Goal: Task Accomplishment & Management: Manage account settings

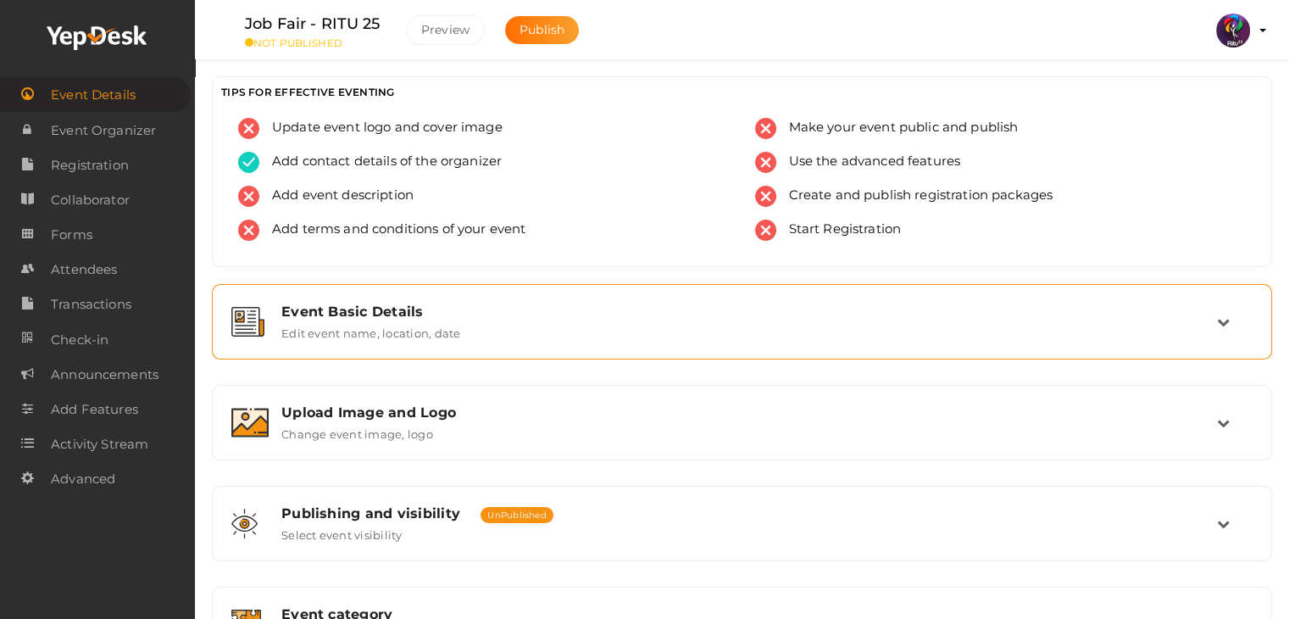
click at [515, 330] on div "Event Basic Details Edit event name, location, date" at bounding box center [743, 321] width 948 height 36
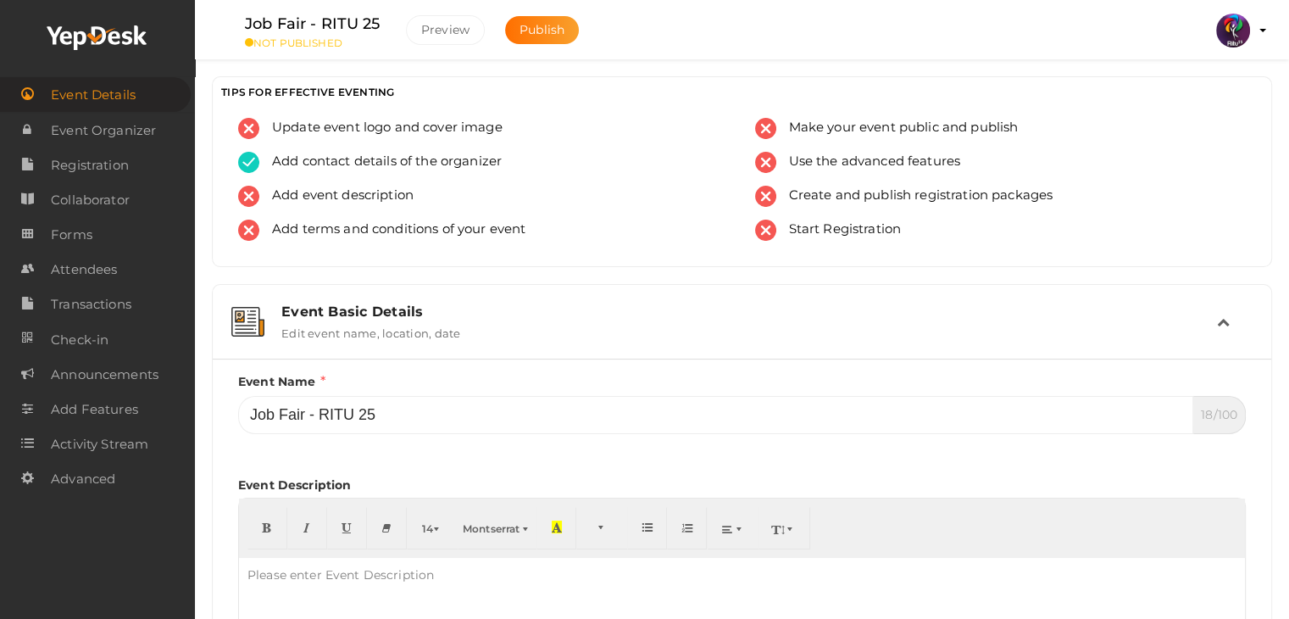
click at [565, 299] on div "Event Basic Details Edit event name, location, date" at bounding box center [741, 321] width 1041 height 57
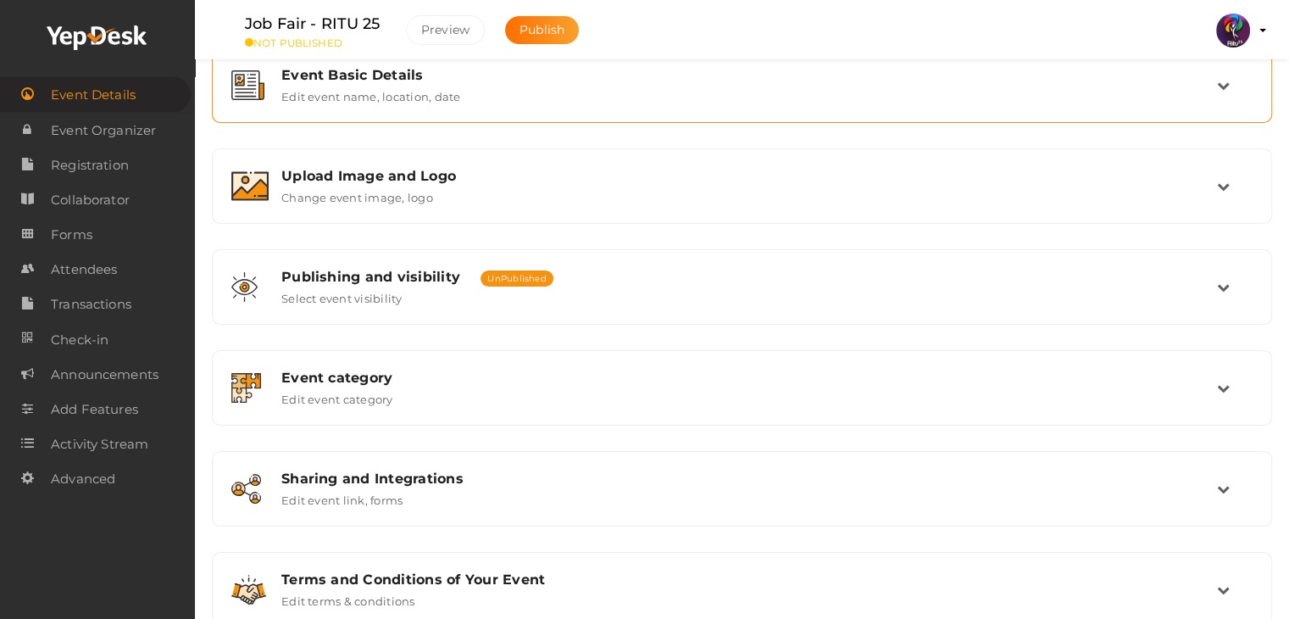
scroll to position [237, 0]
click at [547, 225] on div "Event Basic Details Edit event name, location, date Event Name Job Fair - RITU …" at bounding box center [742, 337] width 1060 height 580
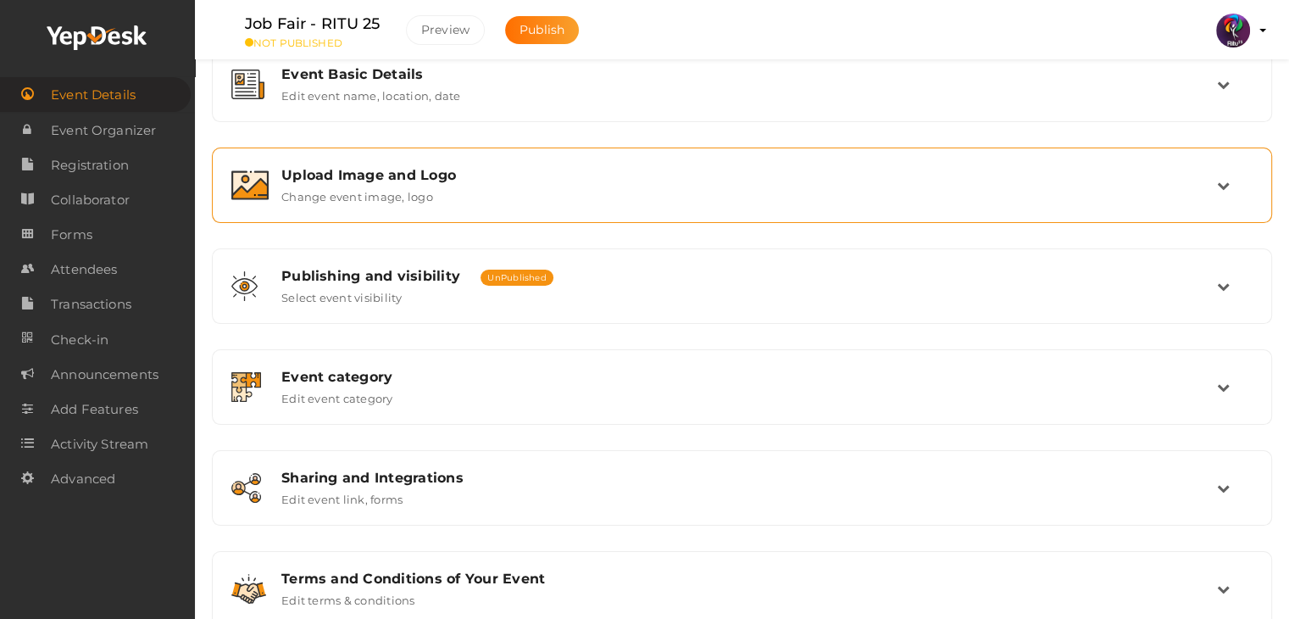
click at [550, 207] on div "Upload Image and Logo Change event image, logo" at bounding box center [741, 185] width 1041 height 57
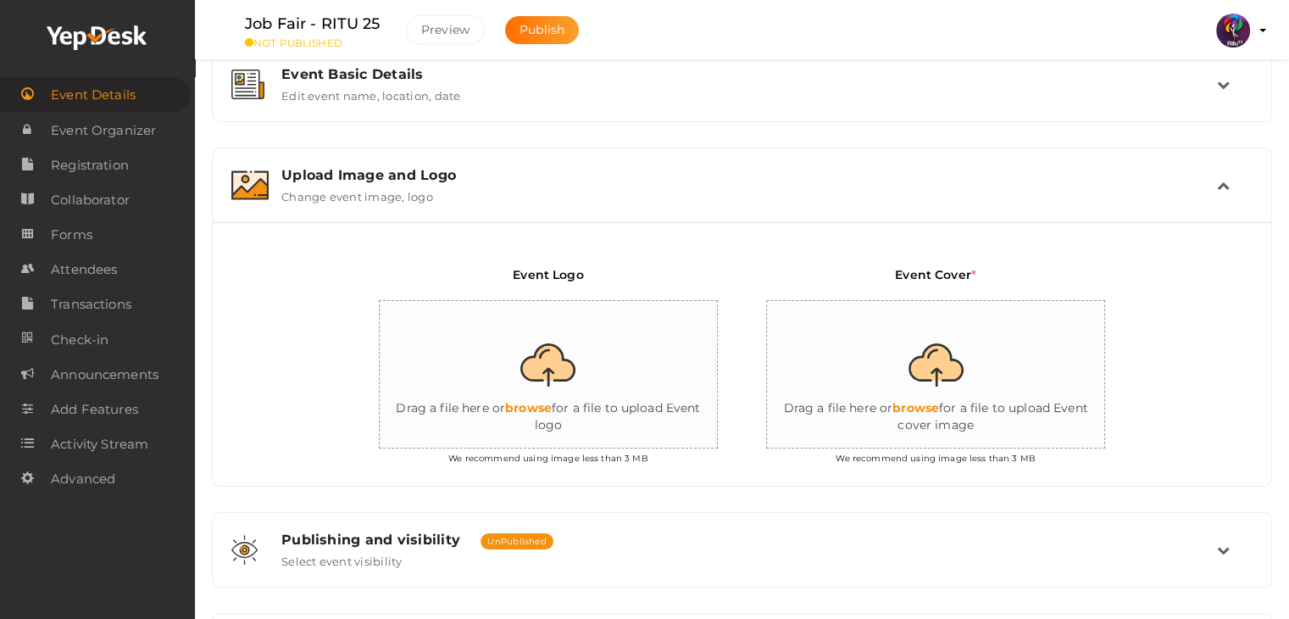
click at [539, 394] on input "file" at bounding box center [549, 375] width 339 height 148
type input "C:\fakepath\logo yepdesk.png"
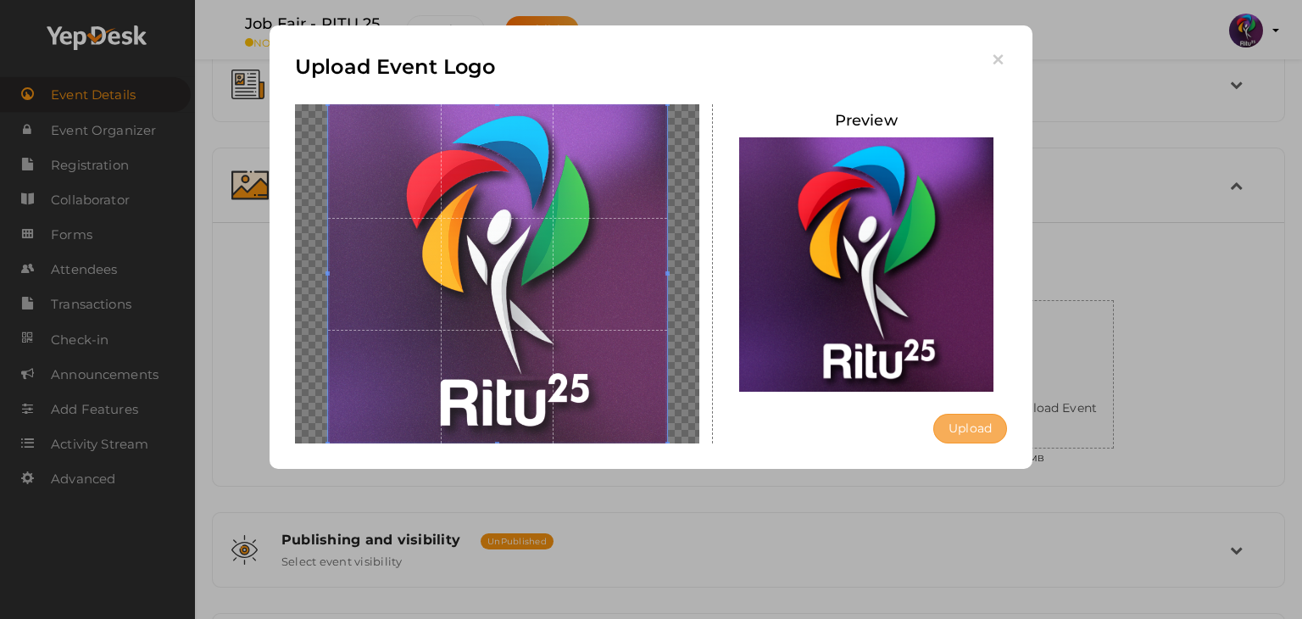
click at [977, 428] on button "Upload" at bounding box center [970, 429] width 74 height 30
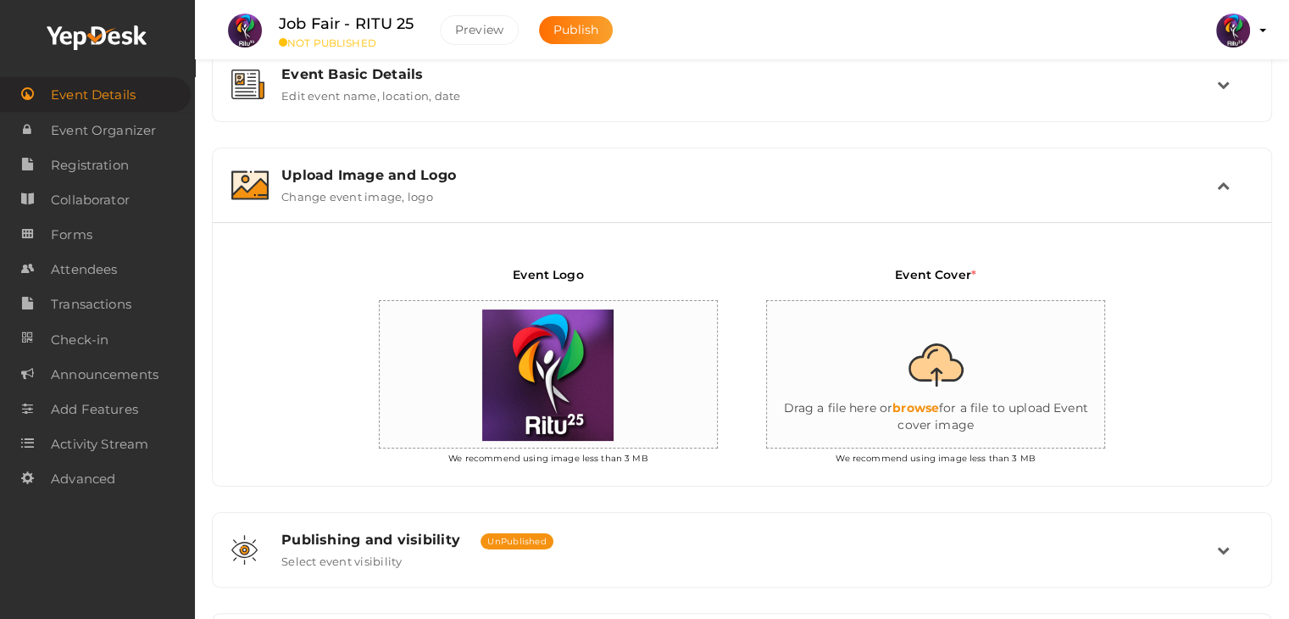
click at [919, 410] on input "file" at bounding box center [936, 375] width 339 height 148
type input "C:\fakepath\job fair single.jpg"
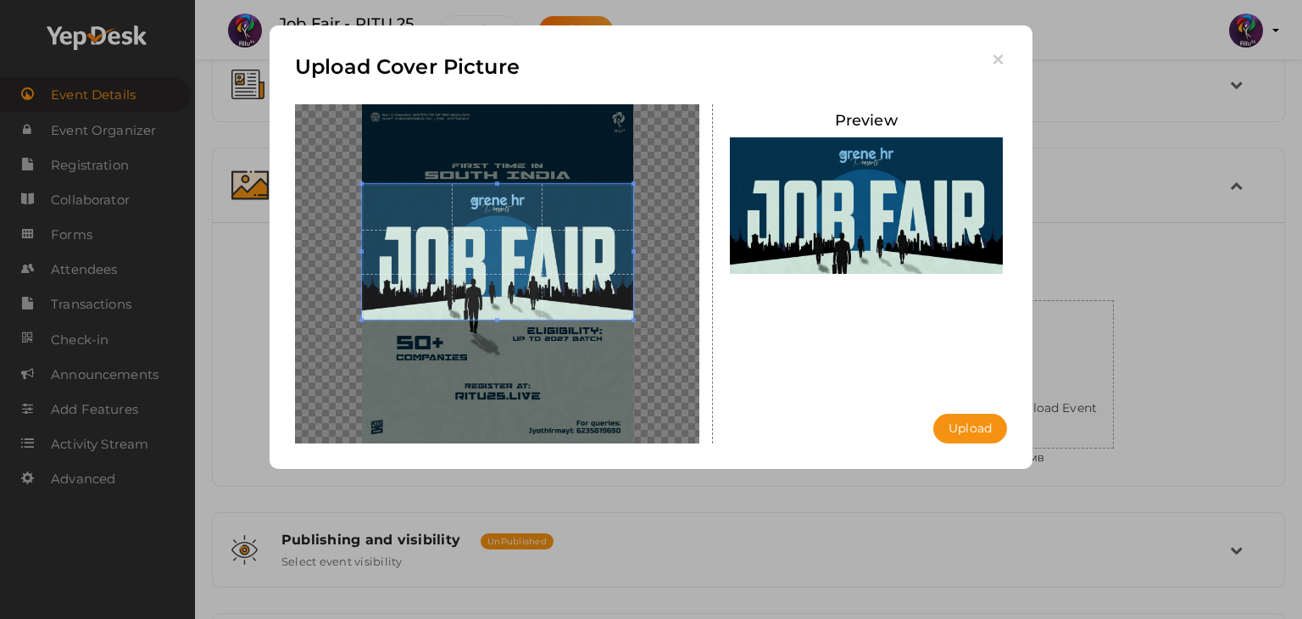
drag, startPoint x: 539, startPoint y: 258, endPoint x: 542, endPoint y: 222, distance: 35.8
click at [542, 222] on span at bounding box center [497, 252] width 271 height 136
click at [973, 417] on button "Upload" at bounding box center [970, 429] width 74 height 30
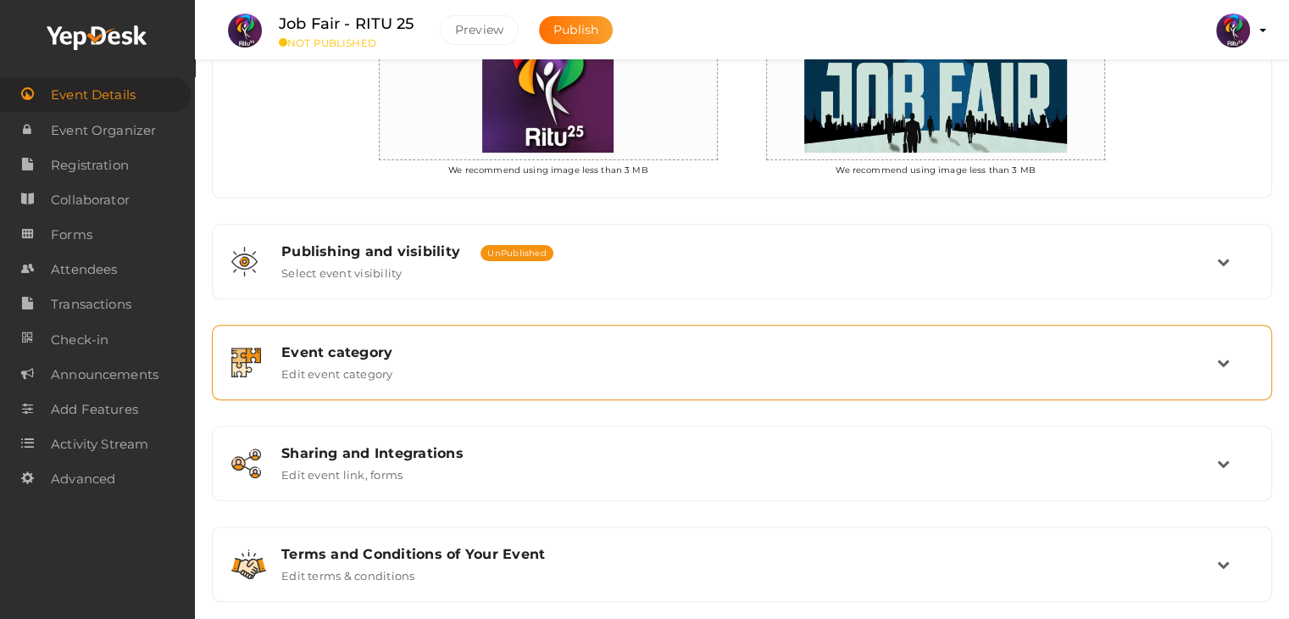
scroll to position [547, 0]
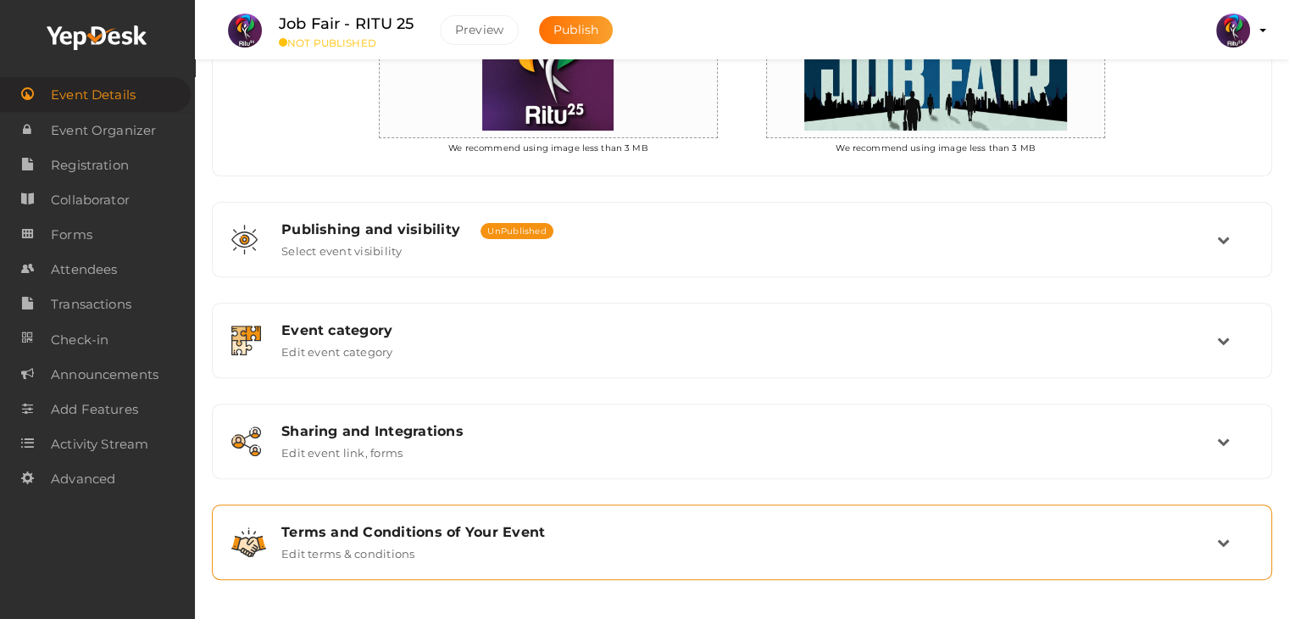
click at [410, 544] on label "Edit terms & conditions" at bounding box center [348, 550] width 134 height 20
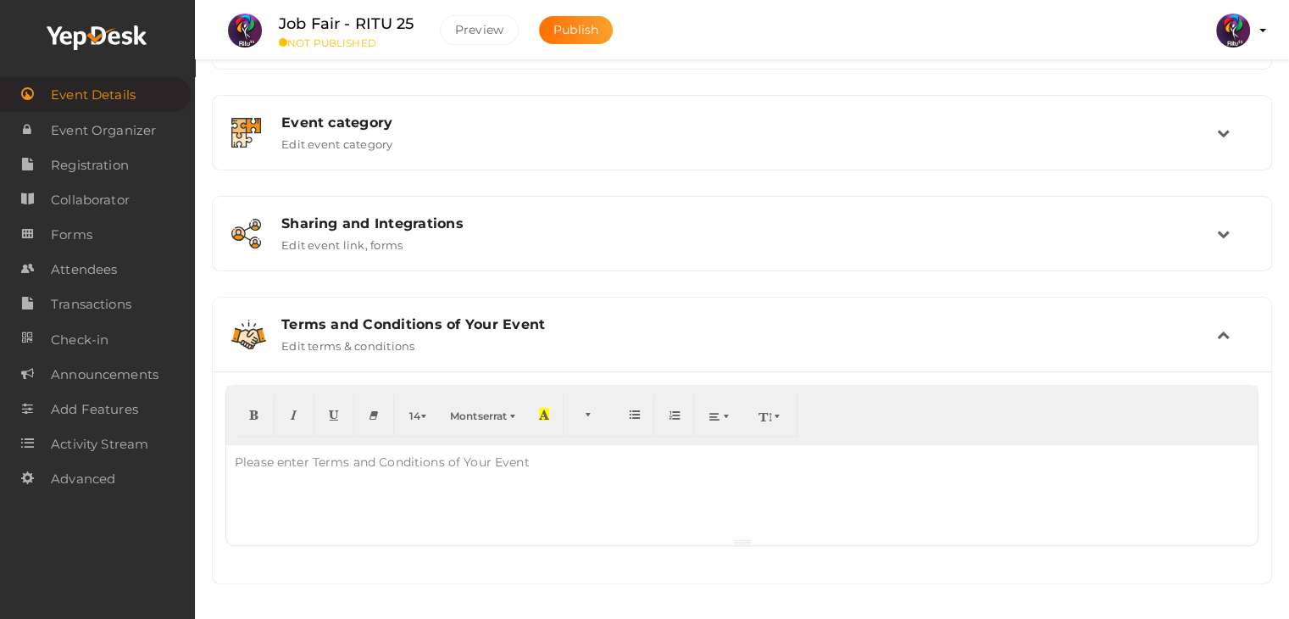
scroll to position [492, 0]
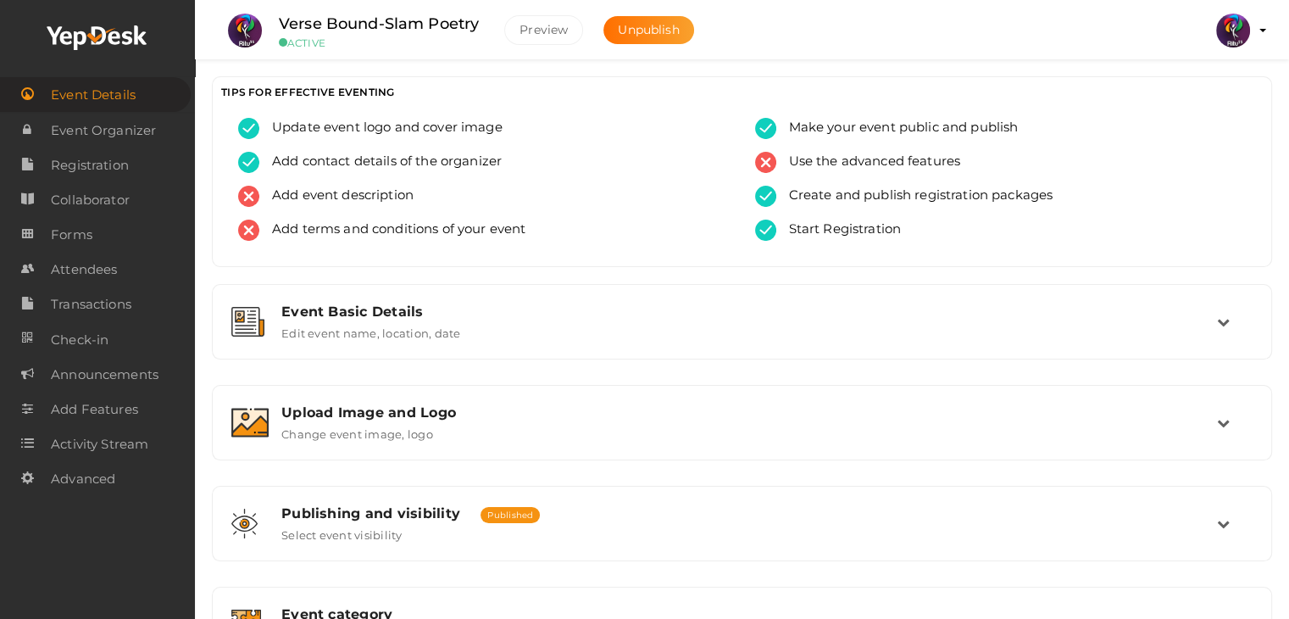
click at [1258, 23] on li "Preview RITUtsav 2025 ritticket@gmail.com Personal Profile My Events Admin Swit…" at bounding box center [1233, 30] width 68 height 59
click at [1230, 36] on img at bounding box center [1233, 31] width 34 height 34
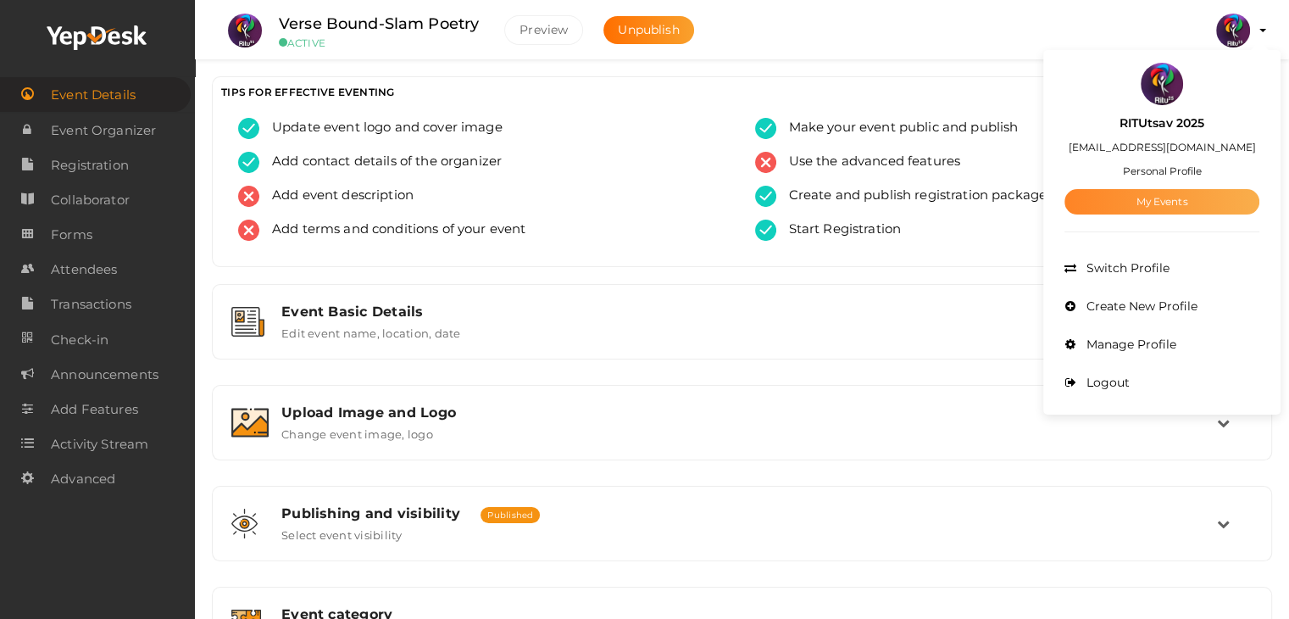
click at [1173, 203] on link "My Events" at bounding box center [1161, 201] width 195 height 25
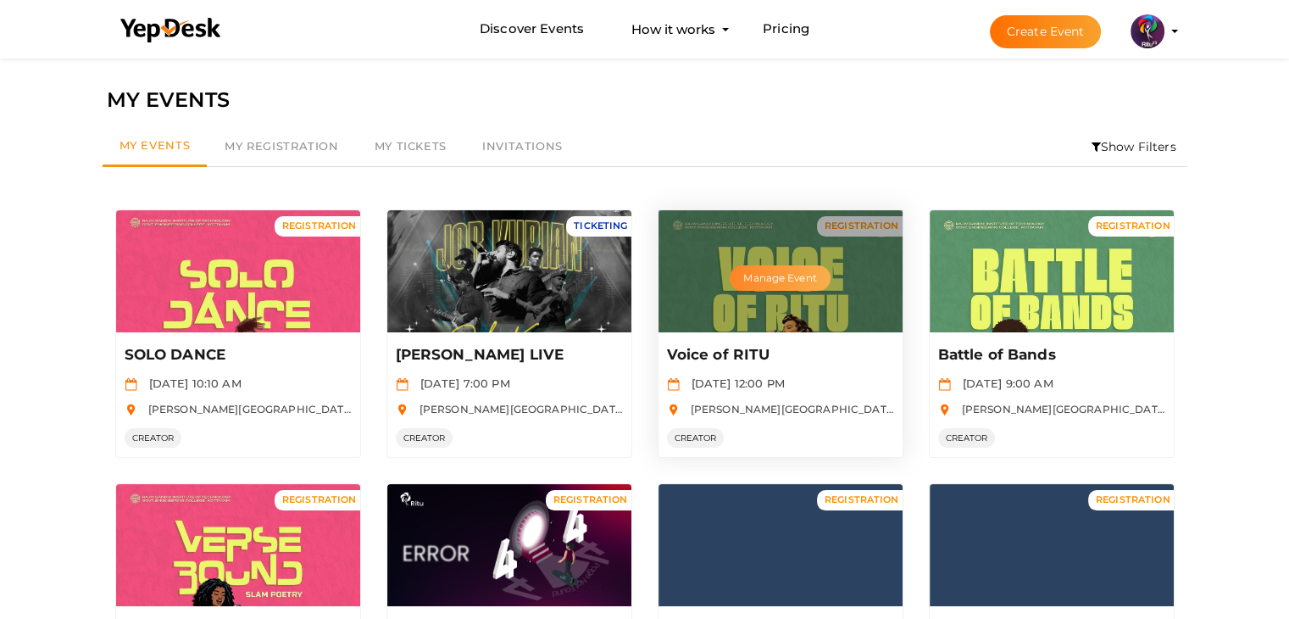
click at [799, 275] on button "Manage Event" at bounding box center [780, 277] width 100 height 25
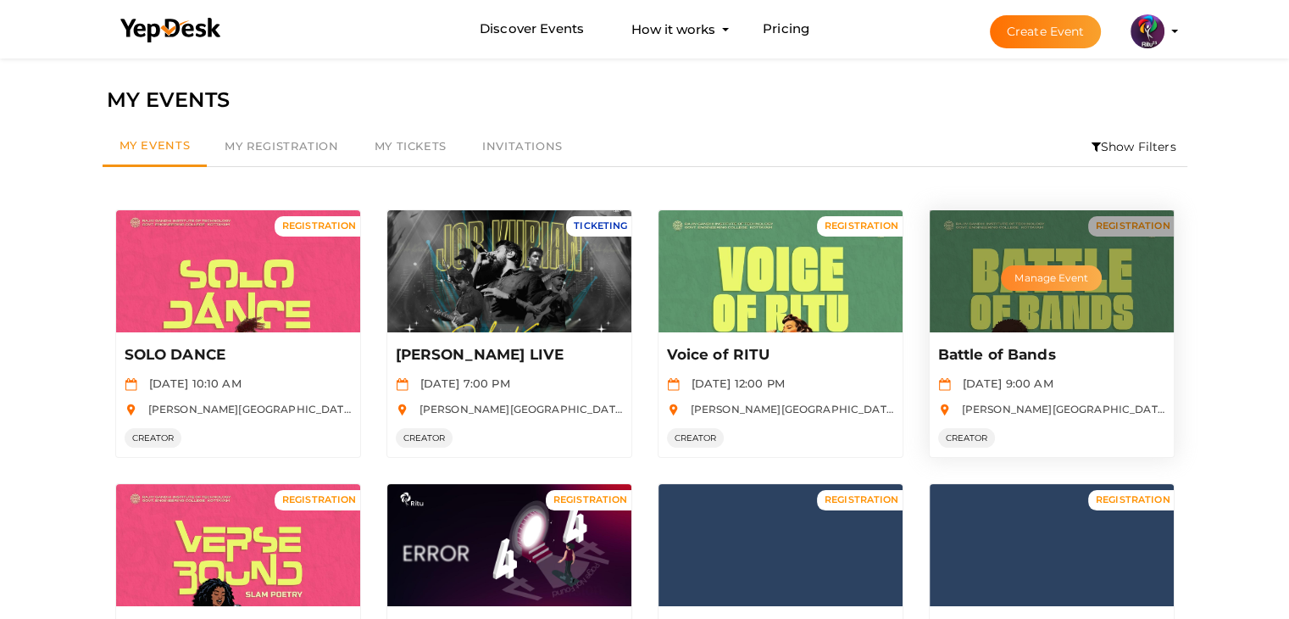
click at [1071, 269] on button "Manage Event" at bounding box center [1051, 277] width 100 height 25
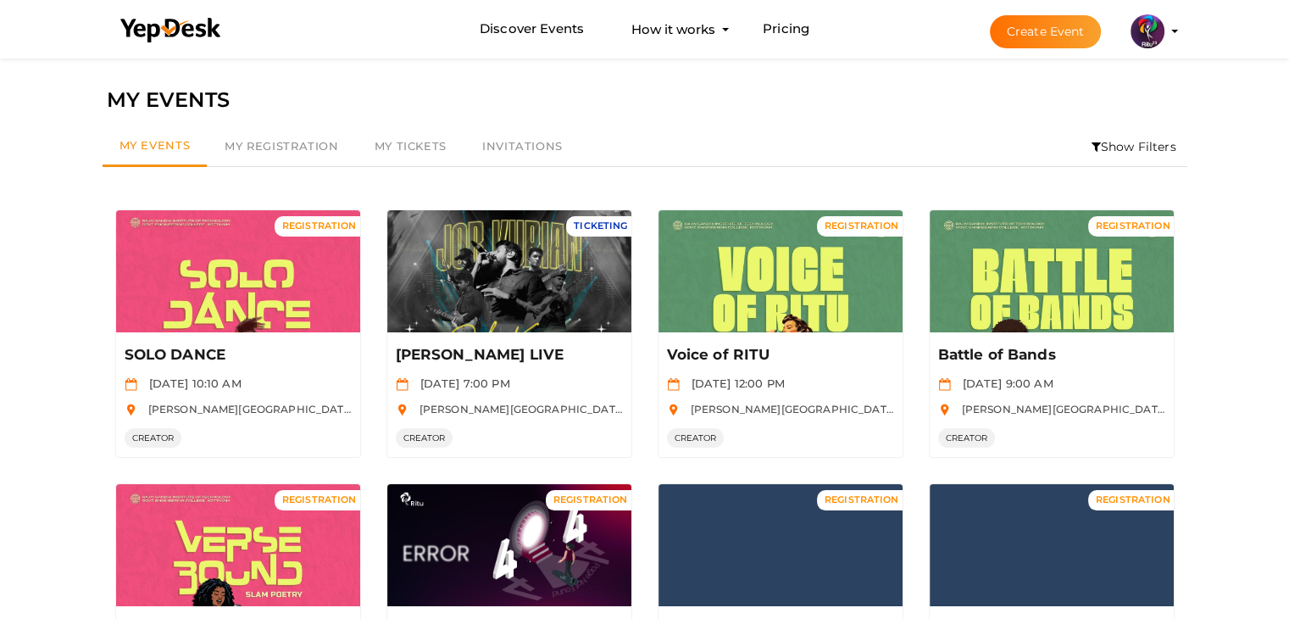
click at [1105, 142] on li "Show Filters" at bounding box center [1133, 146] width 107 height 39
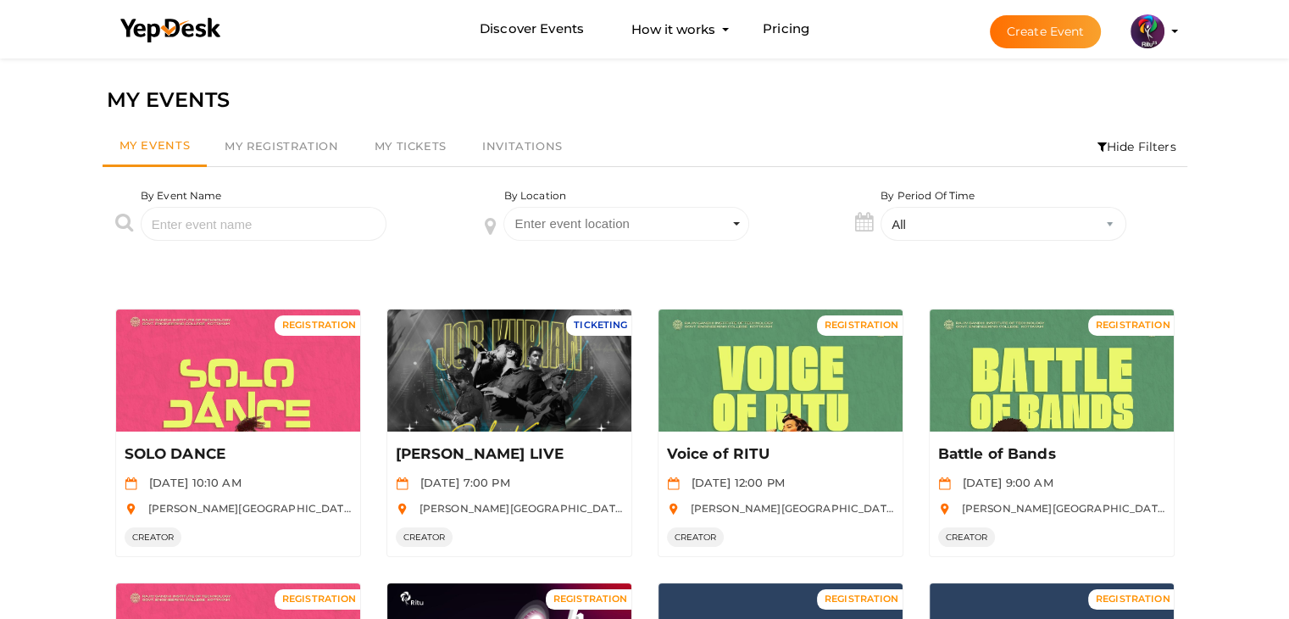
click at [1105, 142] on li "Hide Filters" at bounding box center [1136, 146] width 101 height 39
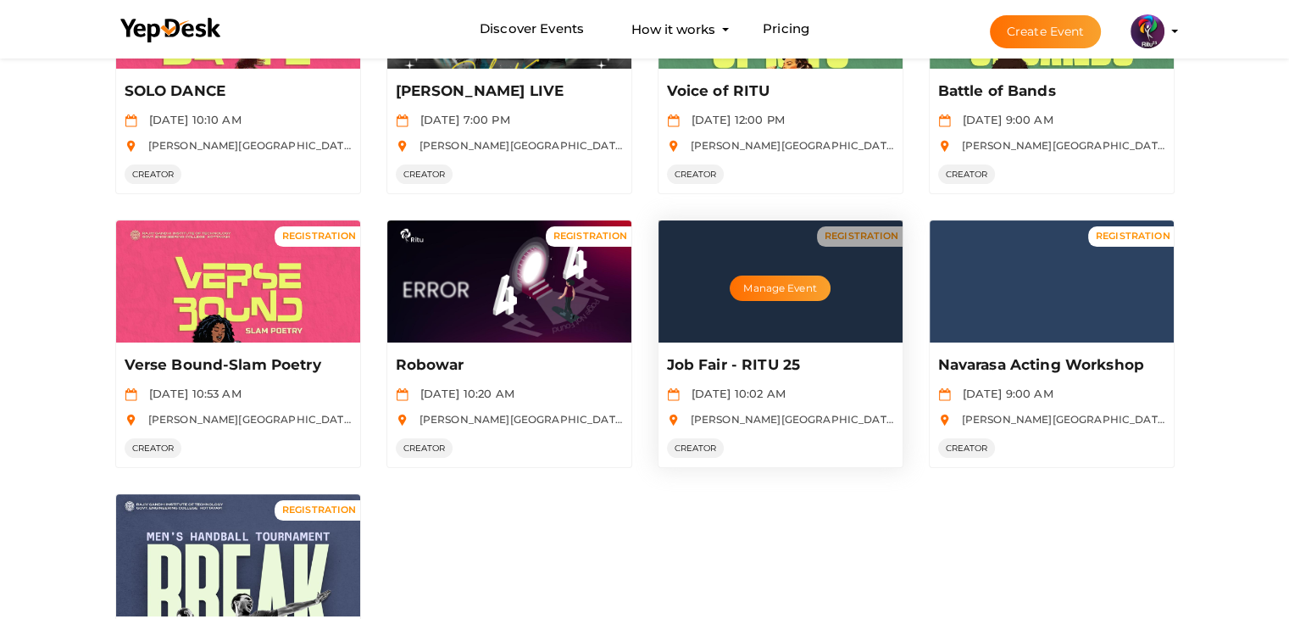
scroll to position [264, 0]
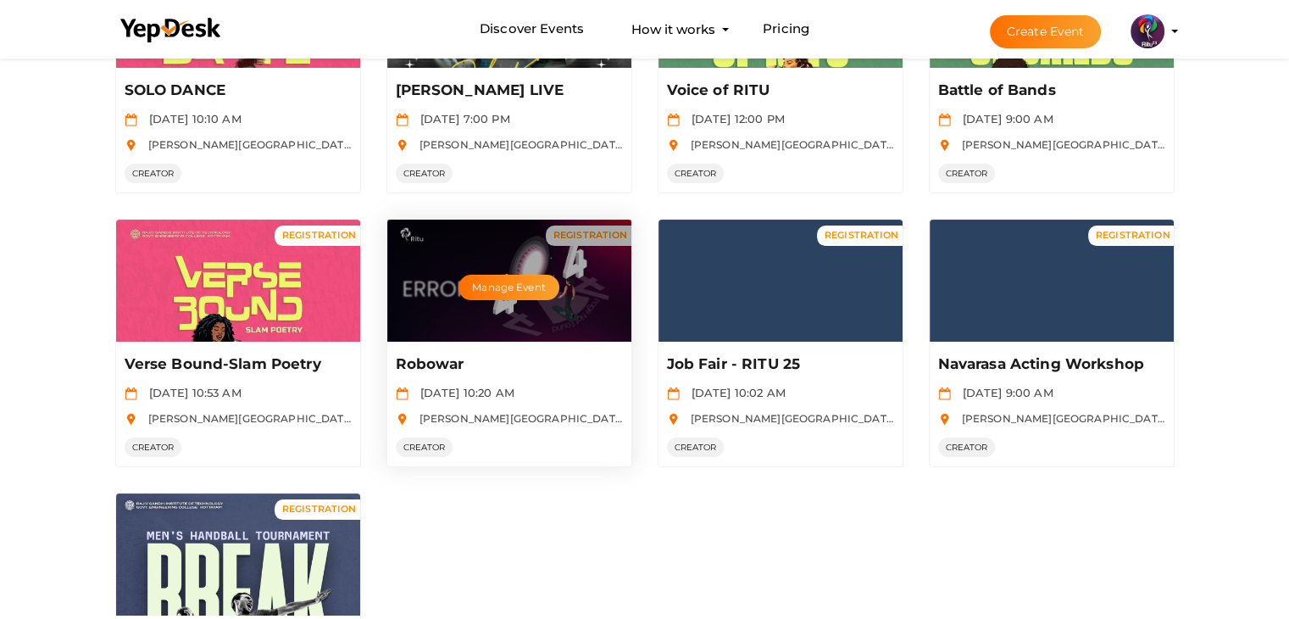
click at [579, 362] on p "Robowar" at bounding box center [507, 364] width 223 height 20
click at [538, 286] on button "Manage Event" at bounding box center [508, 287] width 100 height 25
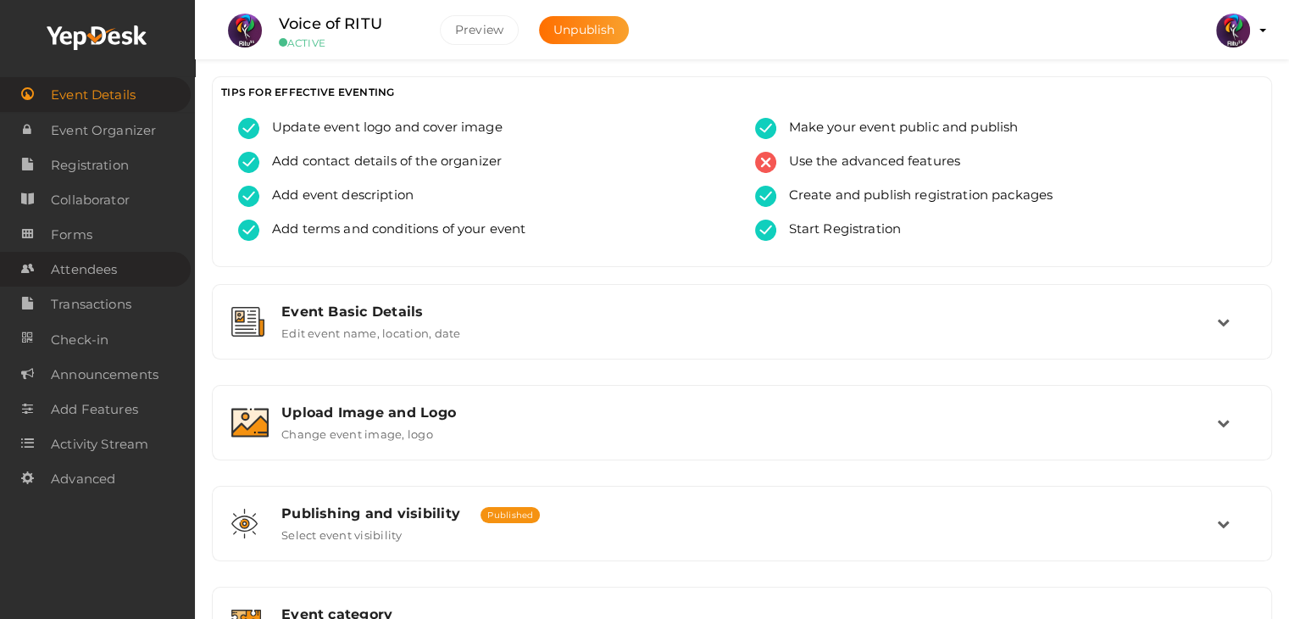
click at [103, 272] on span "Attendees" at bounding box center [84, 270] width 66 height 34
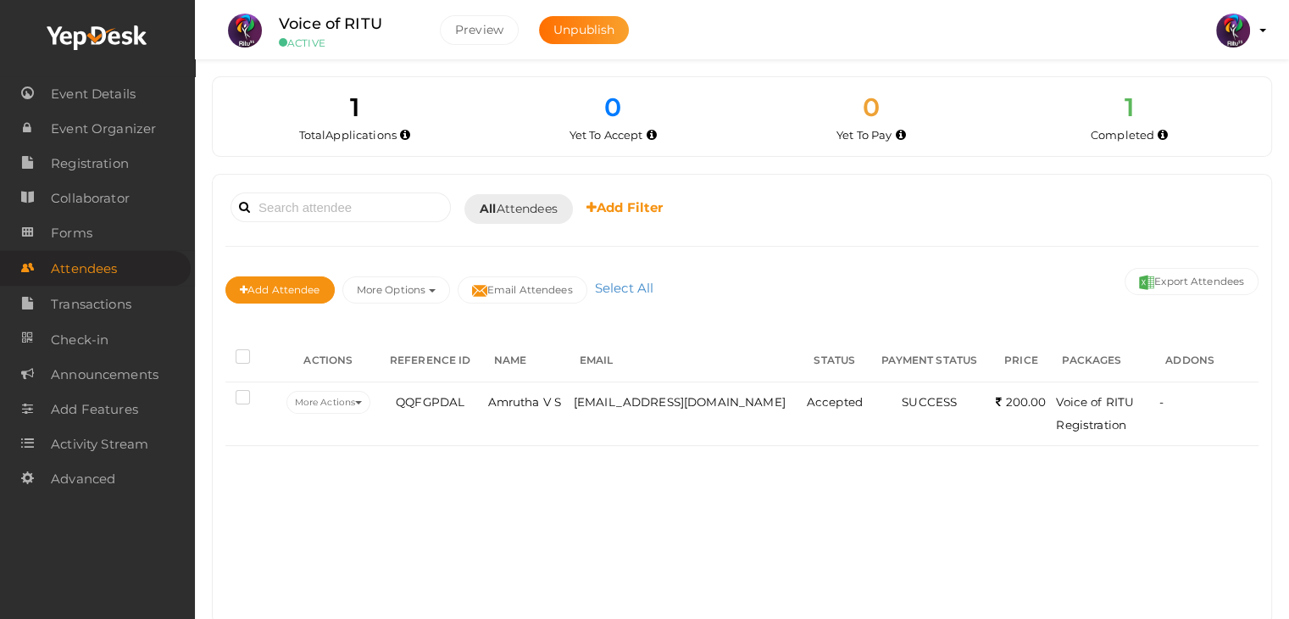
click at [564, 483] on div "Booked for Today Today Tomorrow This Week Custom Date All Attendees All Yet to …" at bounding box center [742, 399] width 1058 height 449
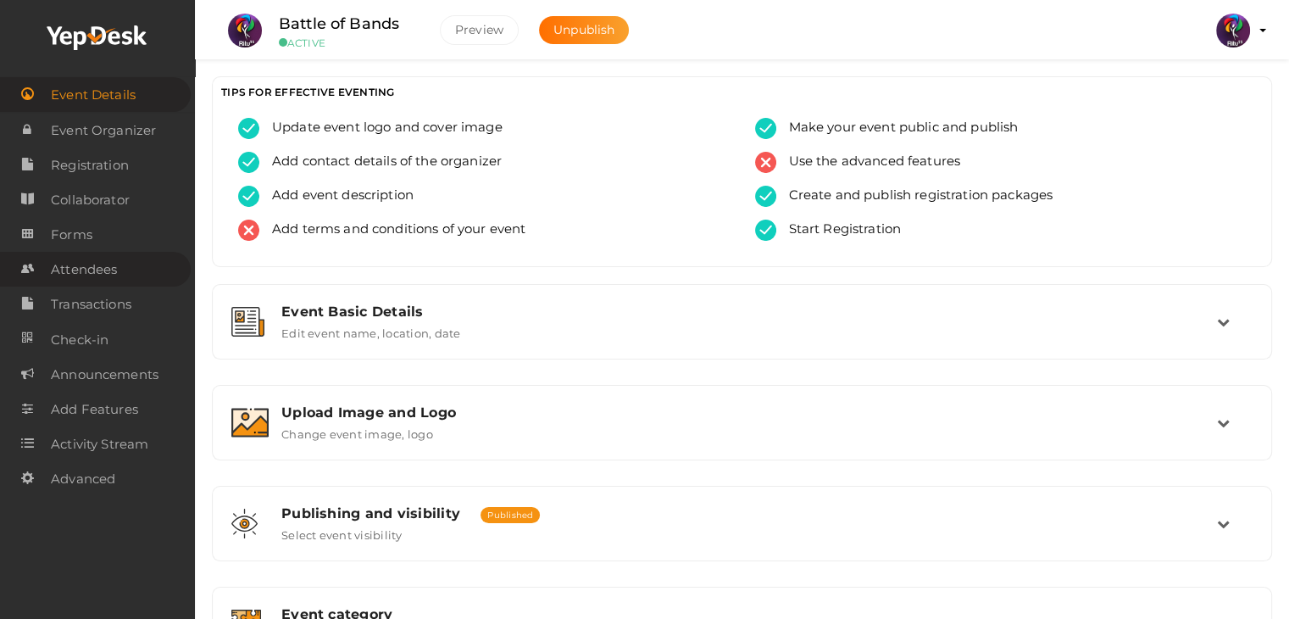
click at [136, 256] on link "Attendees" at bounding box center [95, 269] width 191 height 35
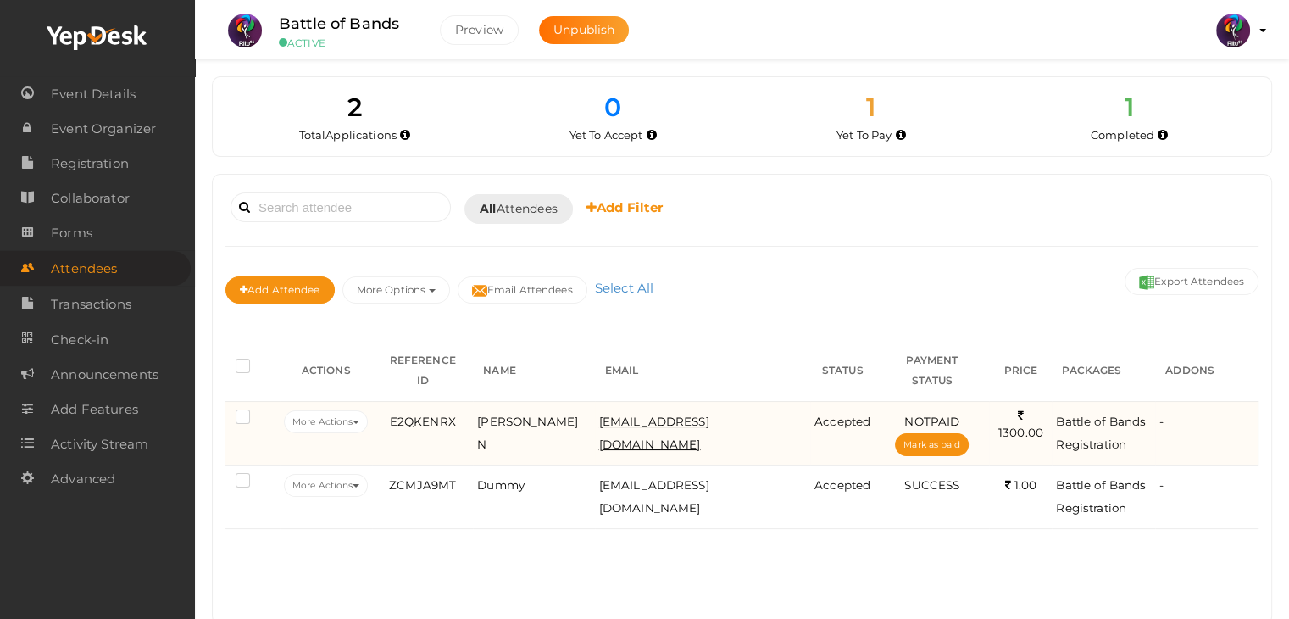
click at [605, 414] on span "abhinav892004@gmail.com" at bounding box center [654, 432] width 110 height 36
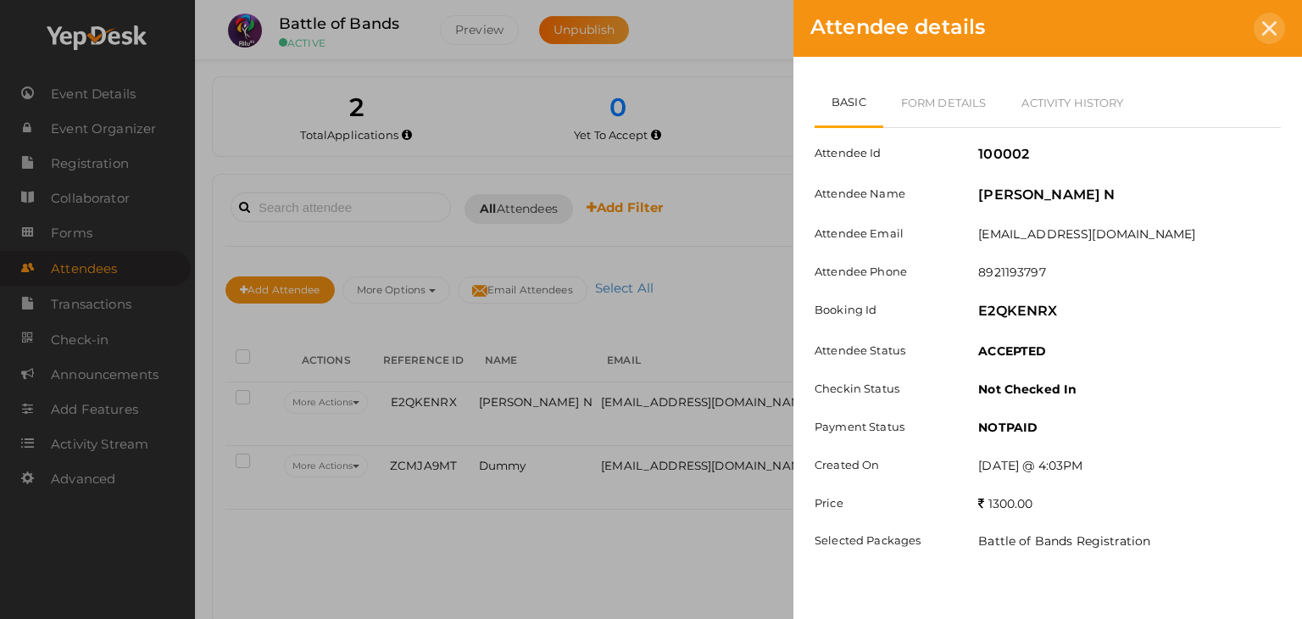
click at [1274, 16] on div at bounding box center [1268, 28] width 31 height 31
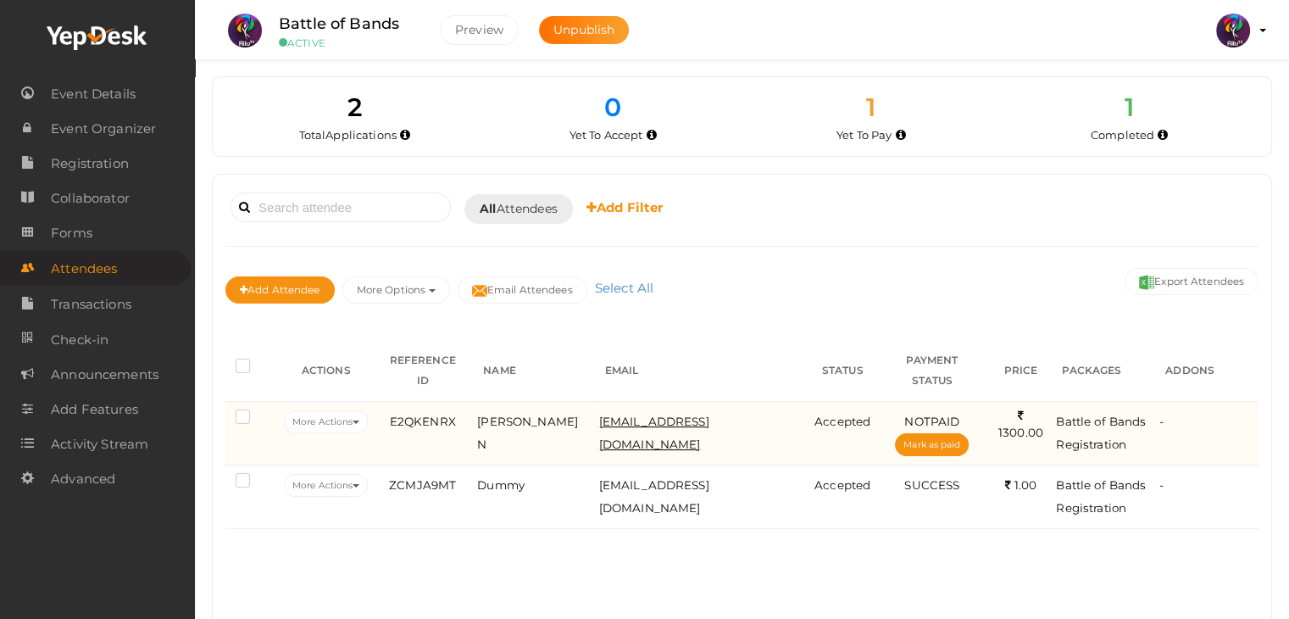
click at [669, 414] on span "abhinav892004@gmail.com" at bounding box center [654, 432] width 110 height 36
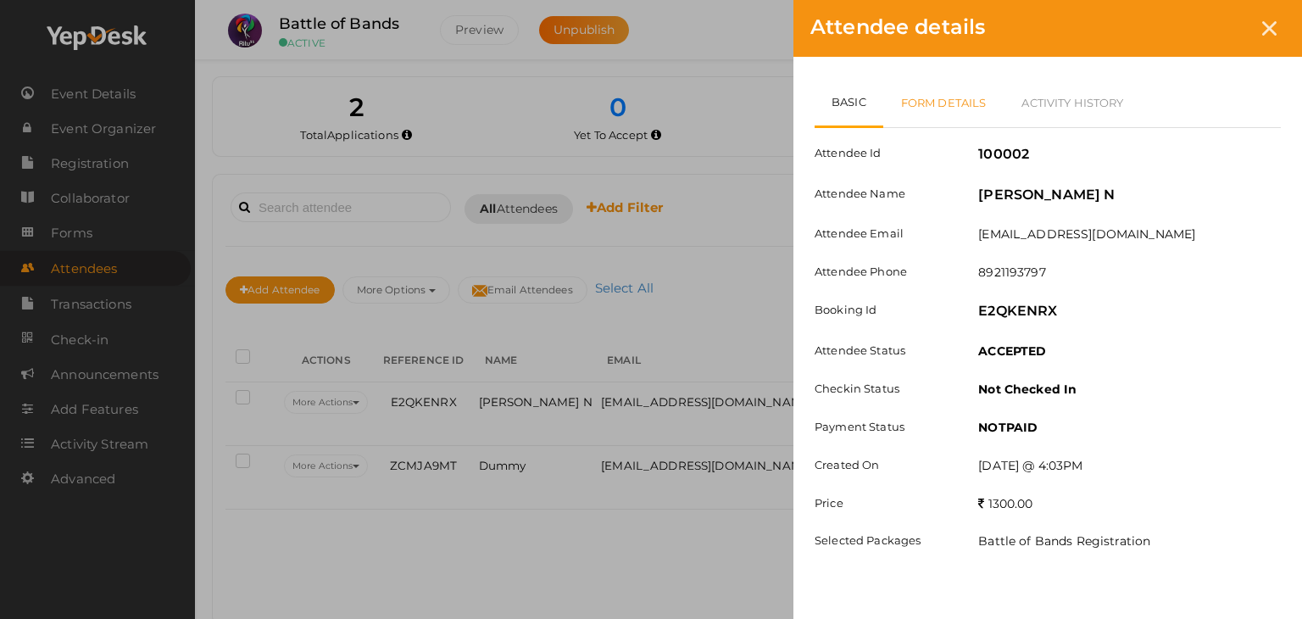
click at [933, 98] on link "Form Details" at bounding box center [943, 102] width 121 height 49
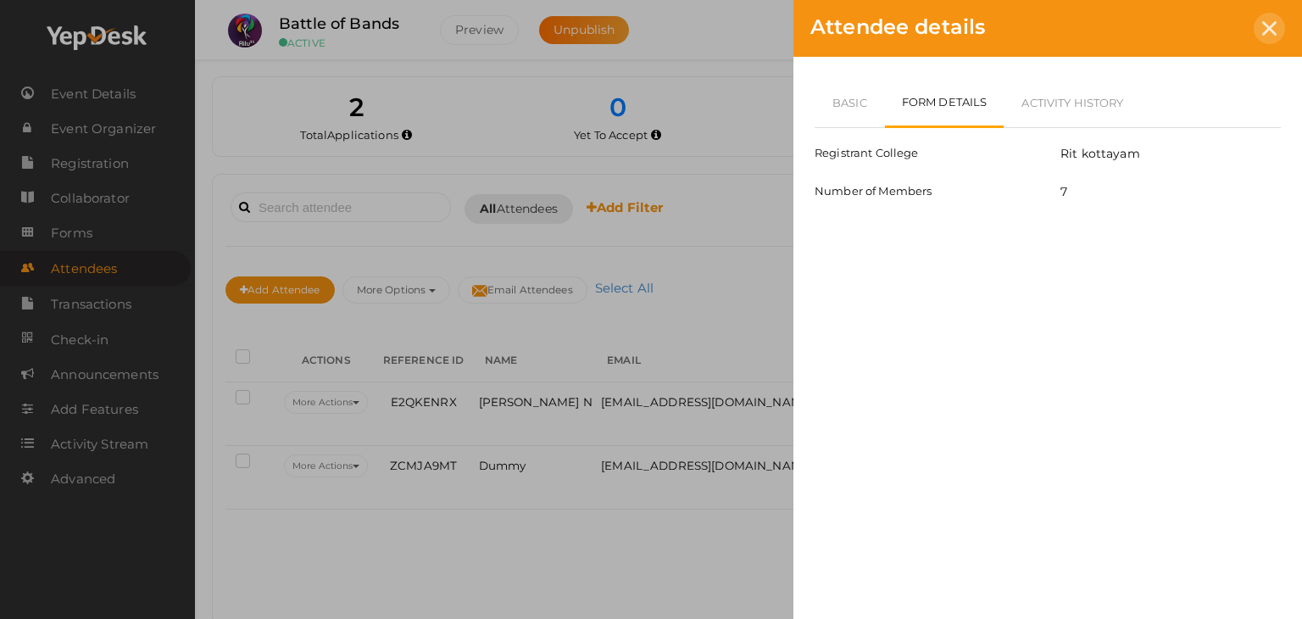
click at [1274, 28] on icon at bounding box center [1269, 28] width 14 height 14
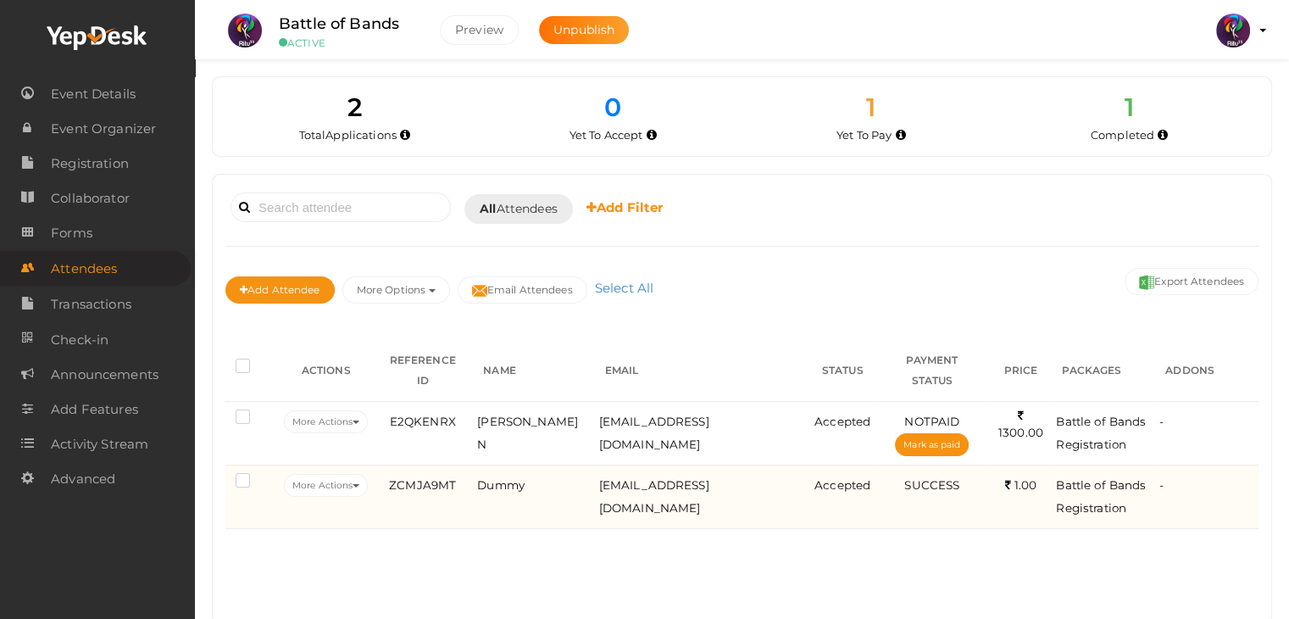
click at [242, 474] on label at bounding box center [246, 482] width 21 height 17
click at [219, 477] on input "checkbox" at bounding box center [219, 477] width 0 height 0
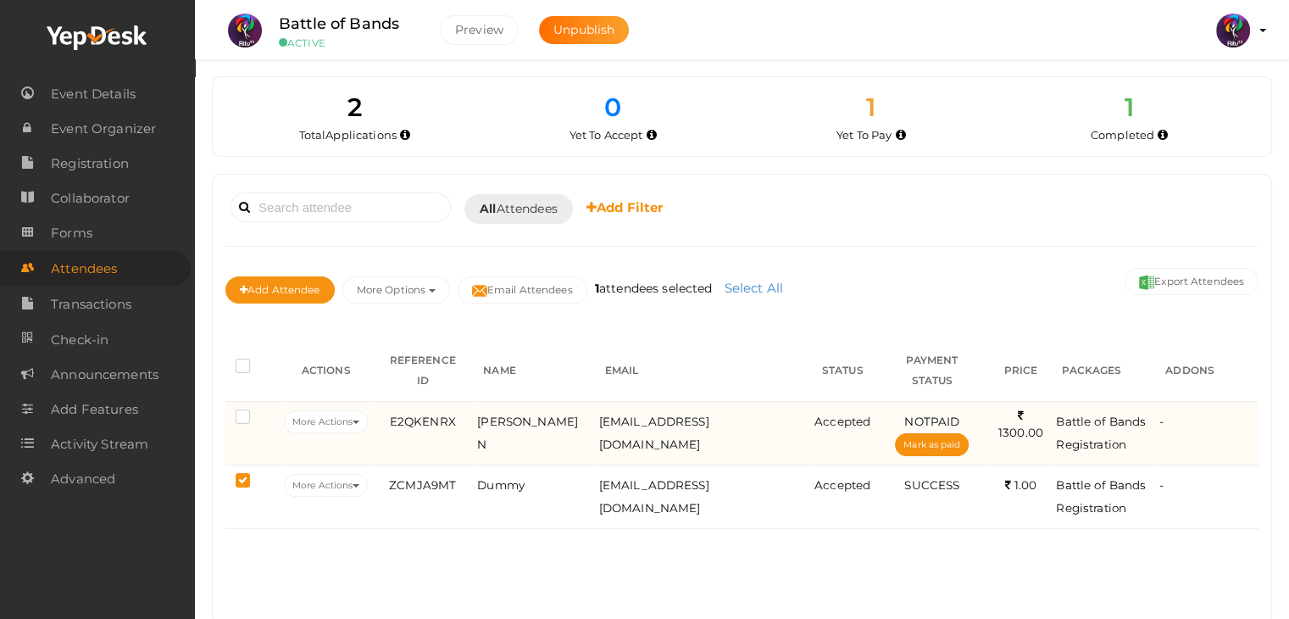
click at [245, 410] on label at bounding box center [246, 418] width 21 height 17
click at [219, 414] on input "checkbox" at bounding box center [219, 414] width 0 height 0
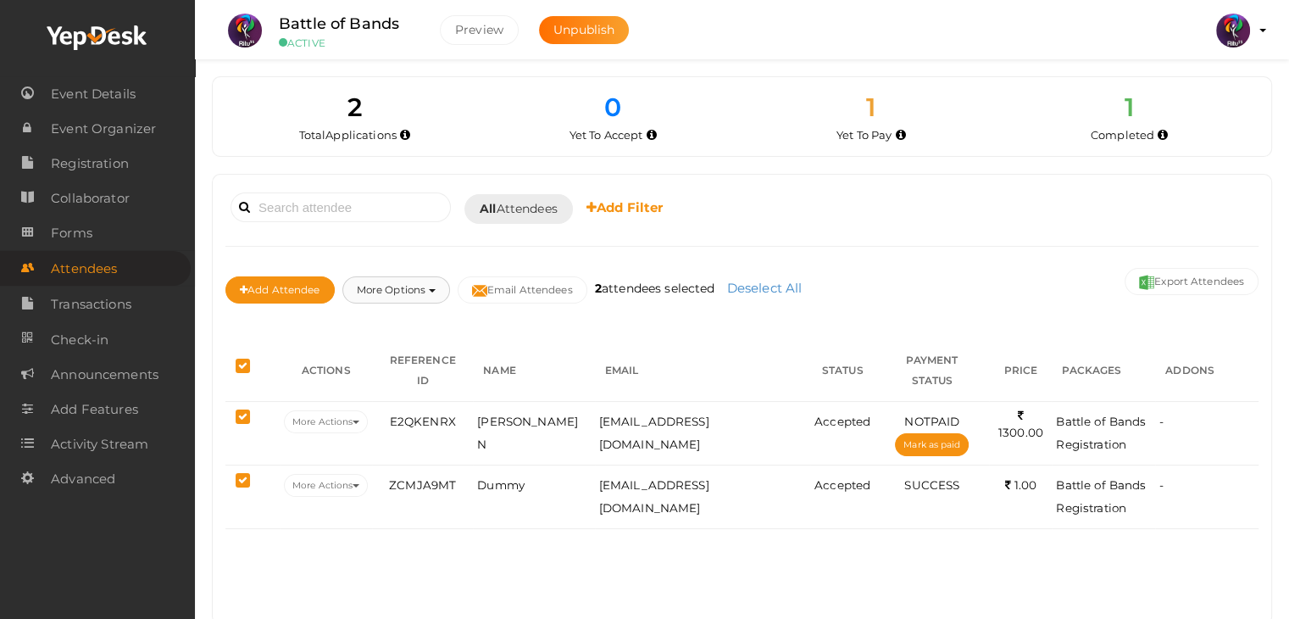
click at [425, 279] on button "More Options" at bounding box center [396, 289] width 108 height 27
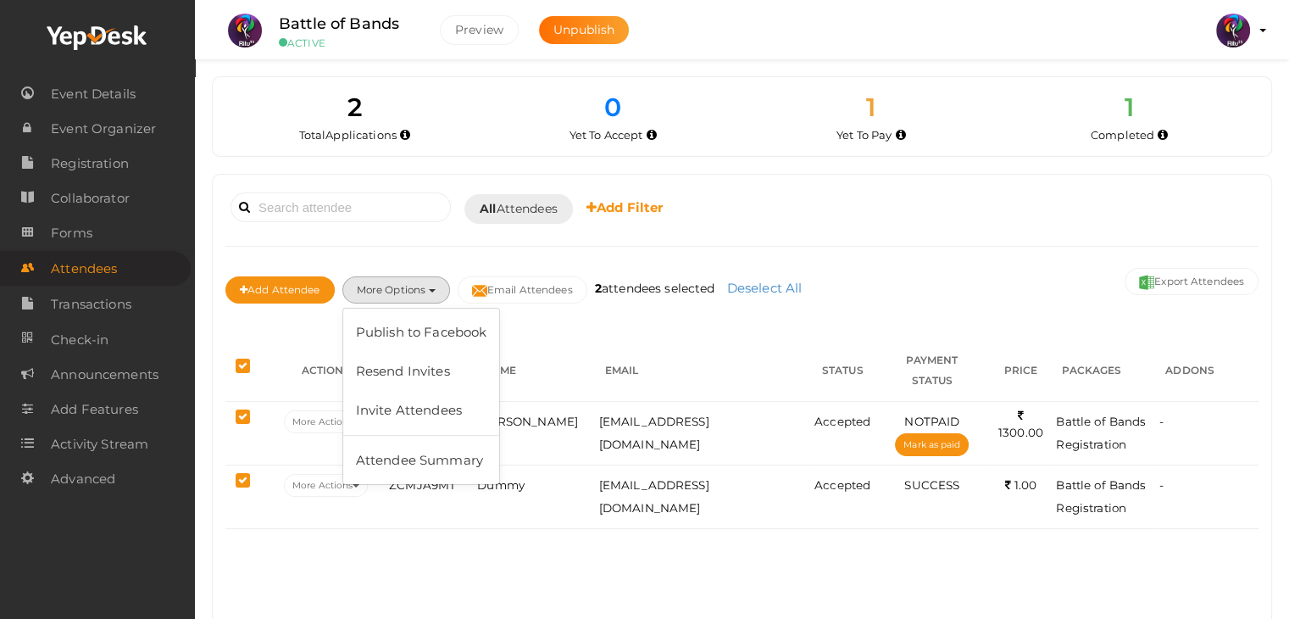
click at [521, 522] on div "Booked for Today Today Tomorrow This Week Custom Date All Attendees All Yet to …" at bounding box center [742, 399] width 1058 height 449
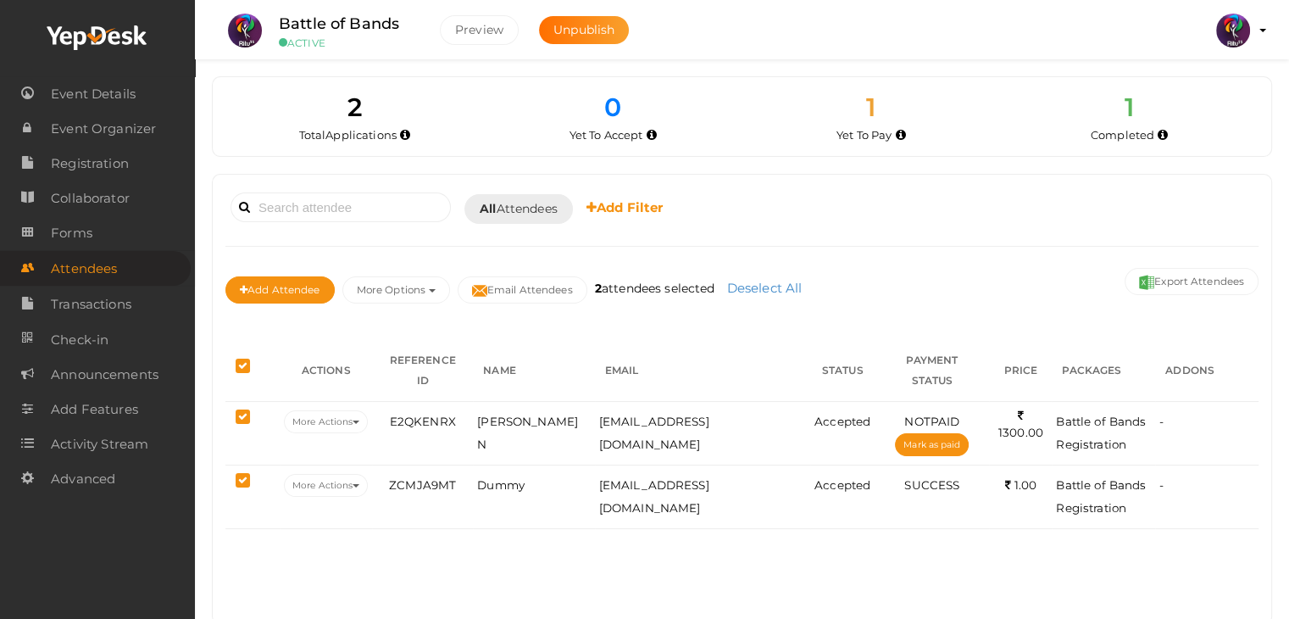
click at [243, 359] on label at bounding box center [246, 367] width 21 height 17
click at [219, 363] on input "checkbox" at bounding box center [219, 363] width 0 height 0
click at [125, 225] on link "Forms" at bounding box center [95, 232] width 191 height 35
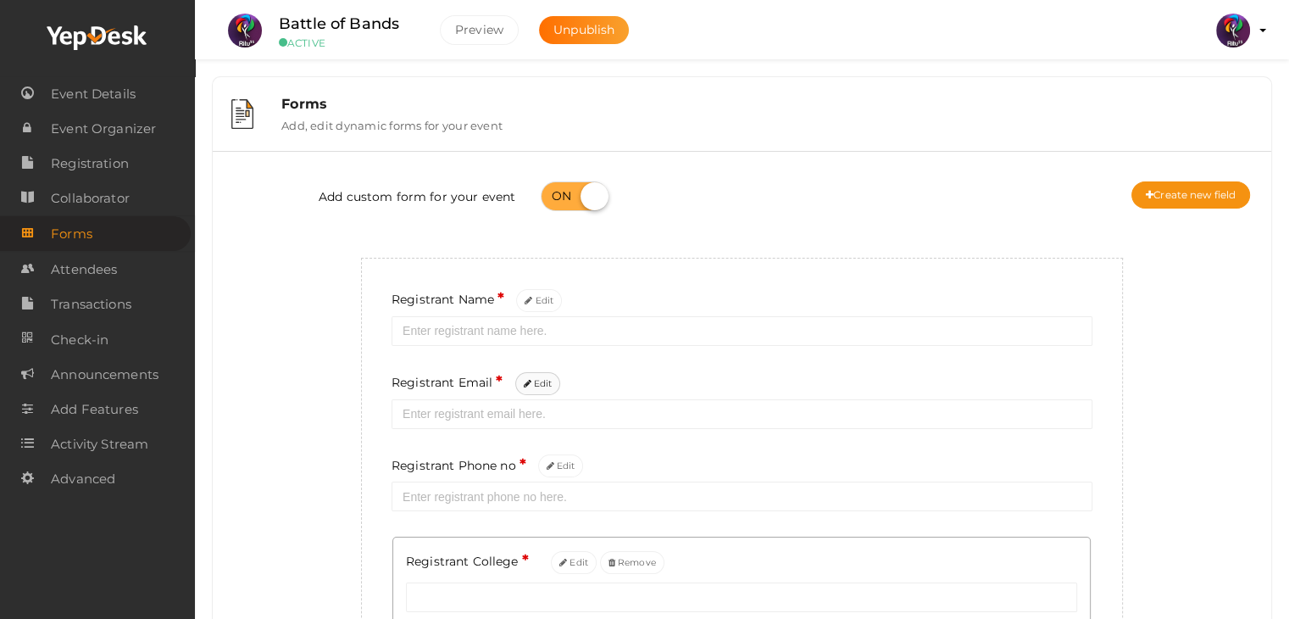
scroll to position [270, 0]
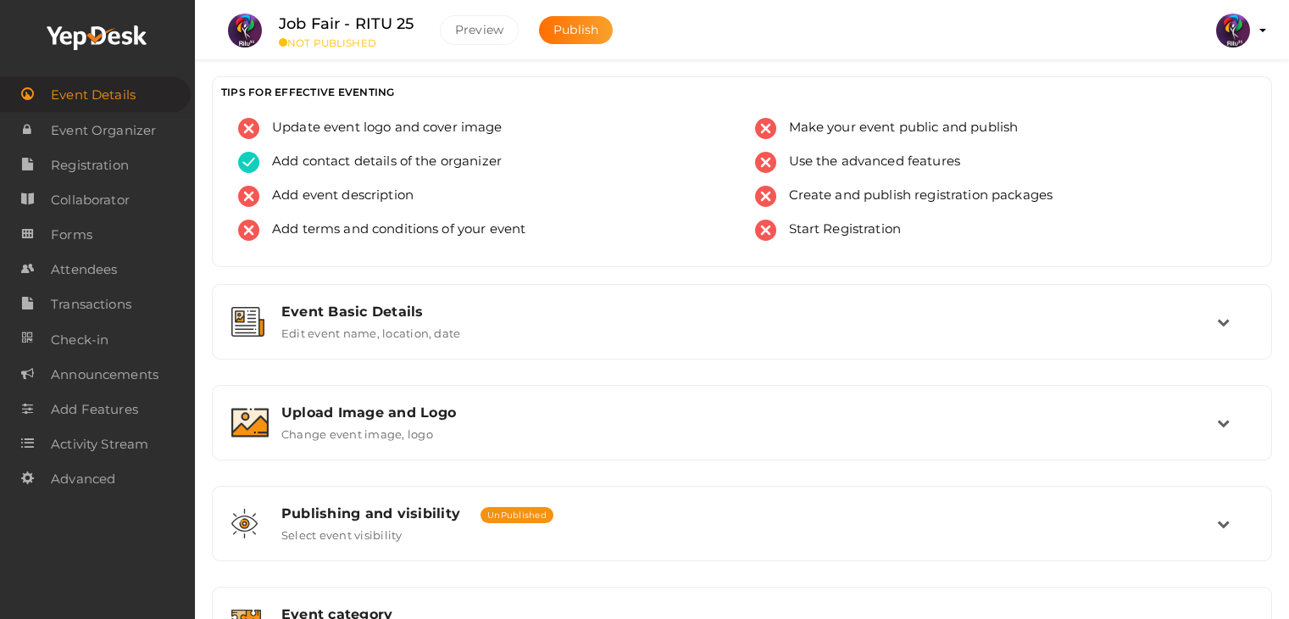
scroll to position [492, 0]
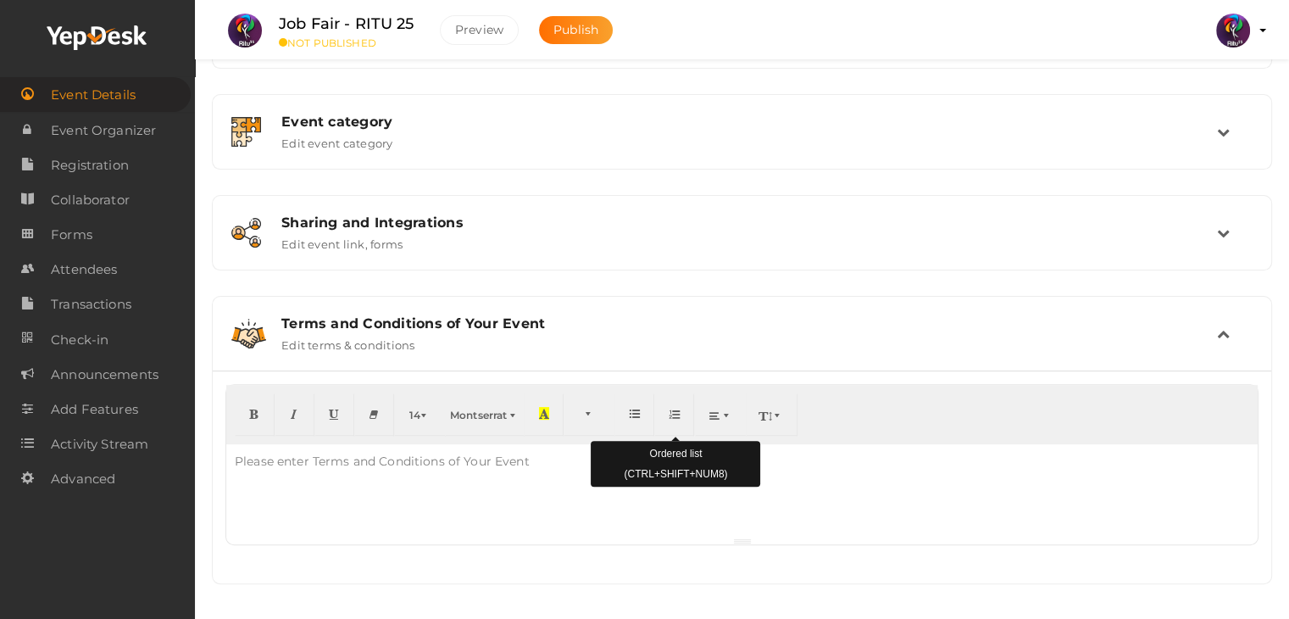
click at [681, 401] on button "button" at bounding box center [674, 414] width 40 height 42
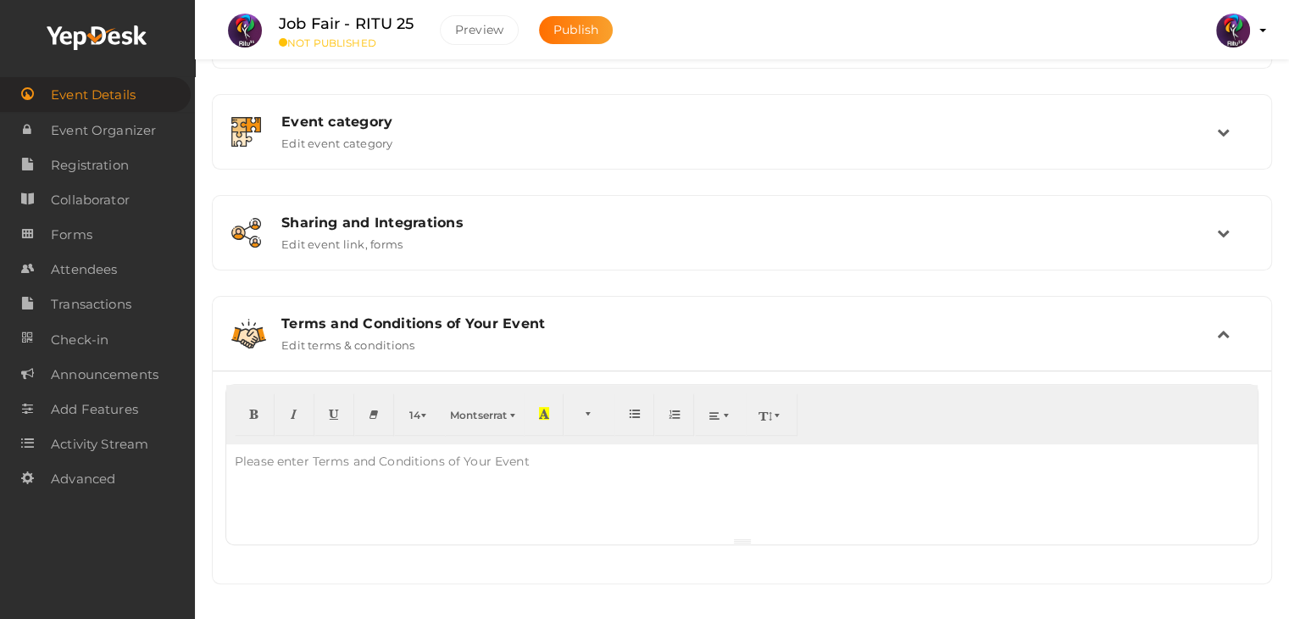
click at [423, 494] on div at bounding box center [741, 490] width 1031 height 93
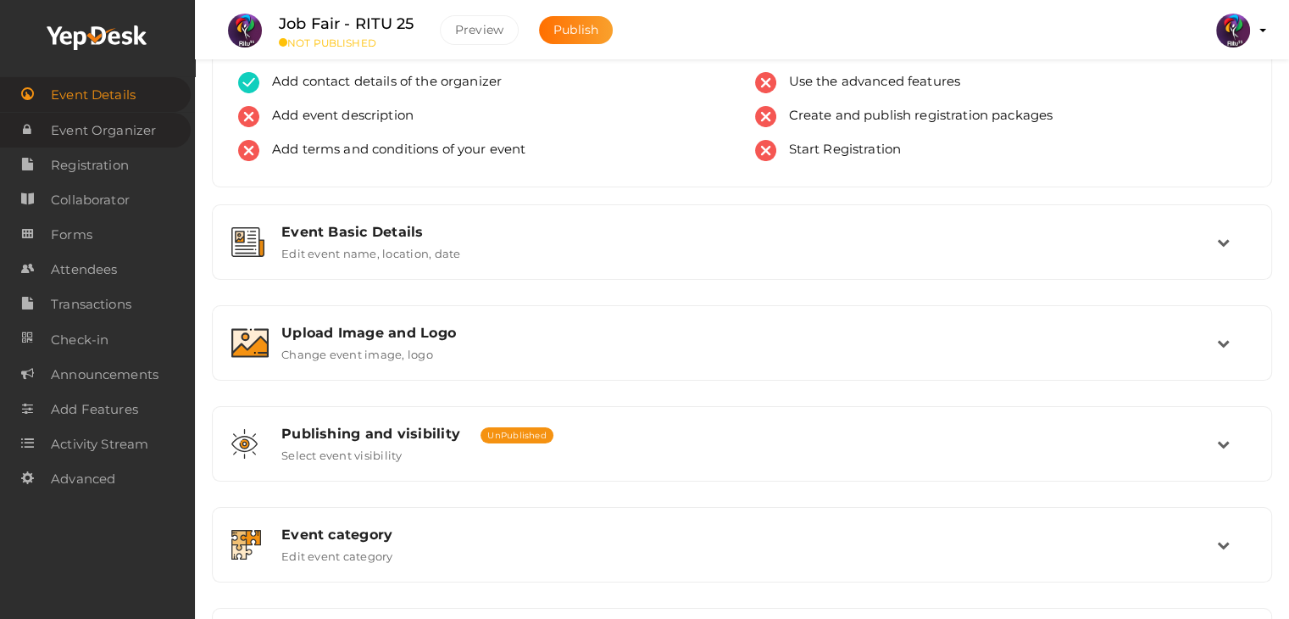
scroll to position [0, 0]
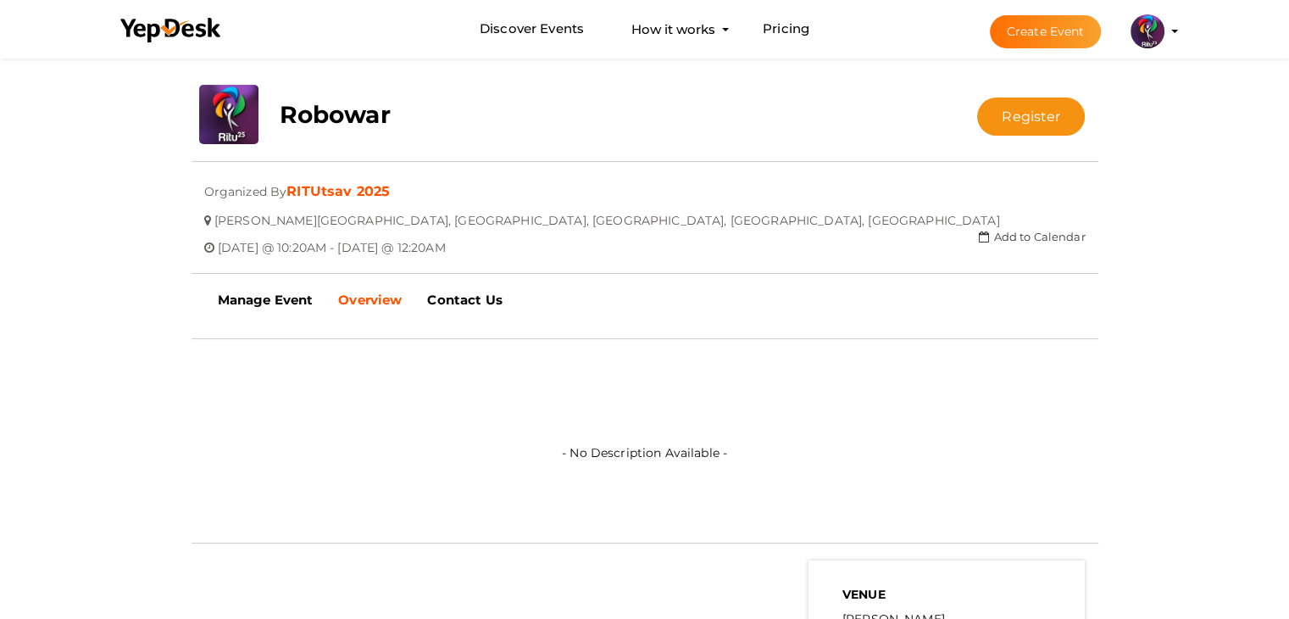
scroll to position [297, 0]
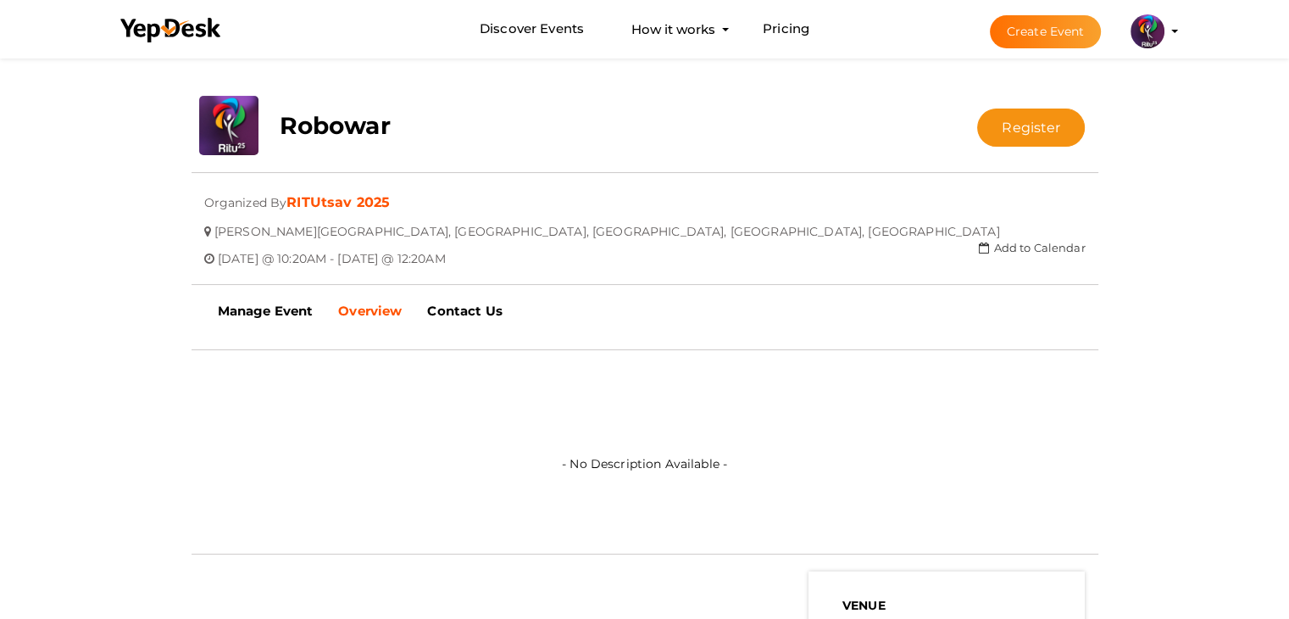
click at [1164, 25] on button "RITUtsav 2025 [EMAIL_ADDRESS][DOMAIN_NAME] Personal Profile My Events Admin Swi…" at bounding box center [1147, 32] width 44 height 36
click at [1138, 35] on img at bounding box center [1147, 31] width 34 height 34
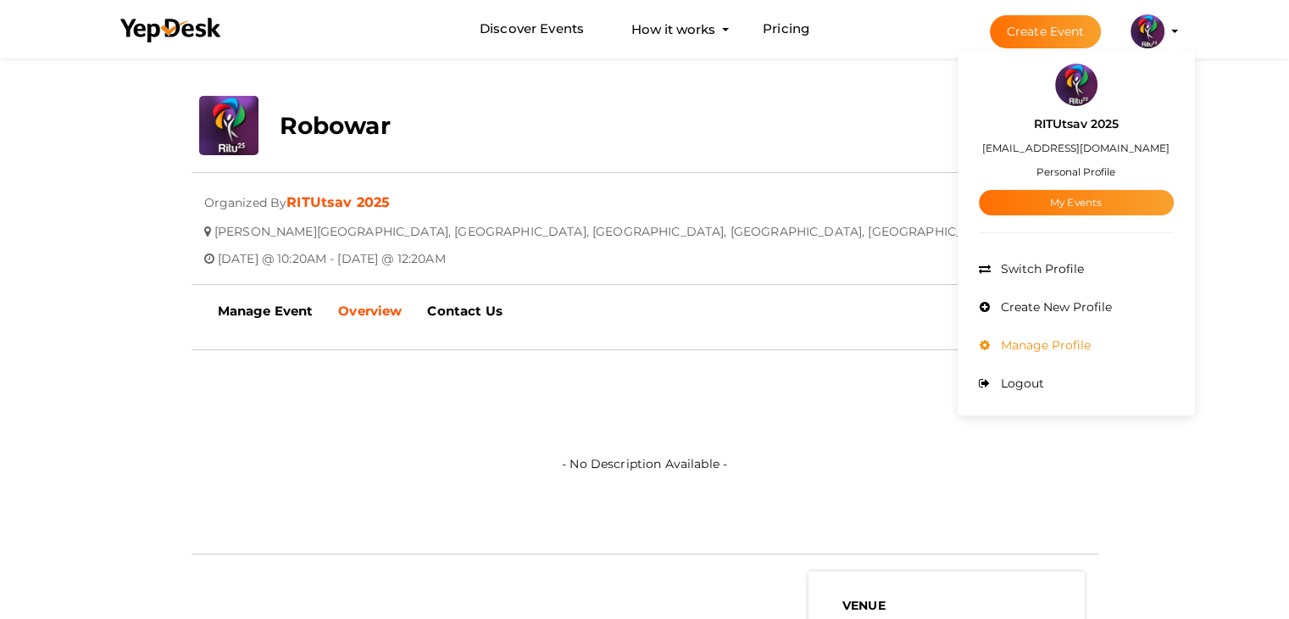
click at [1056, 336] on li "Manage Profile" at bounding box center [1076, 345] width 195 height 38
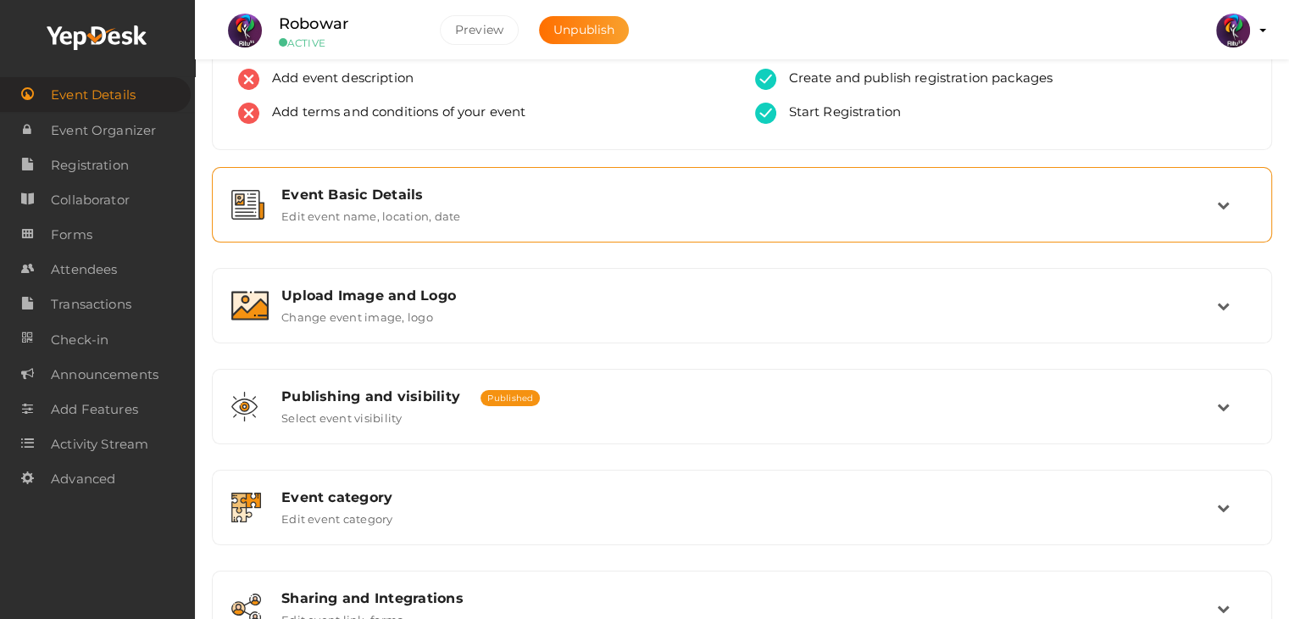
scroll to position [118, 0]
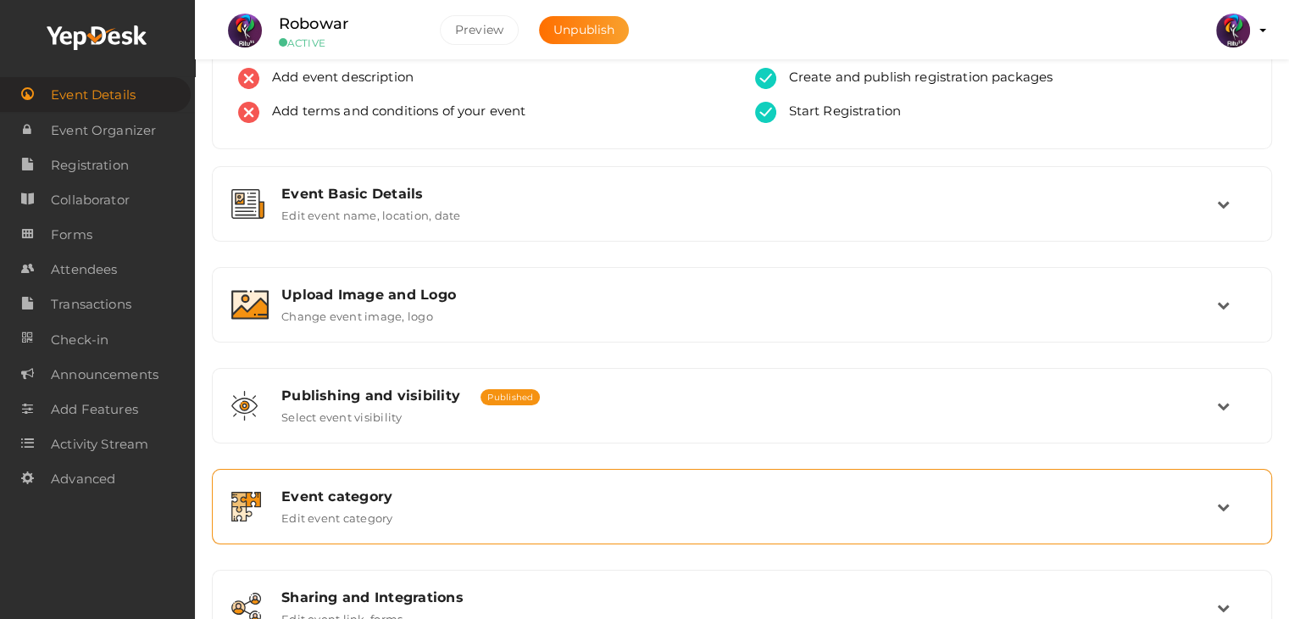
click at [378, 471] on div "Event category Edit event category" at bounding box center [742, 506] width 1060 height 75
click at [388, 500] on div "Event category" at bounding box center [749, 496] width 936 height 16
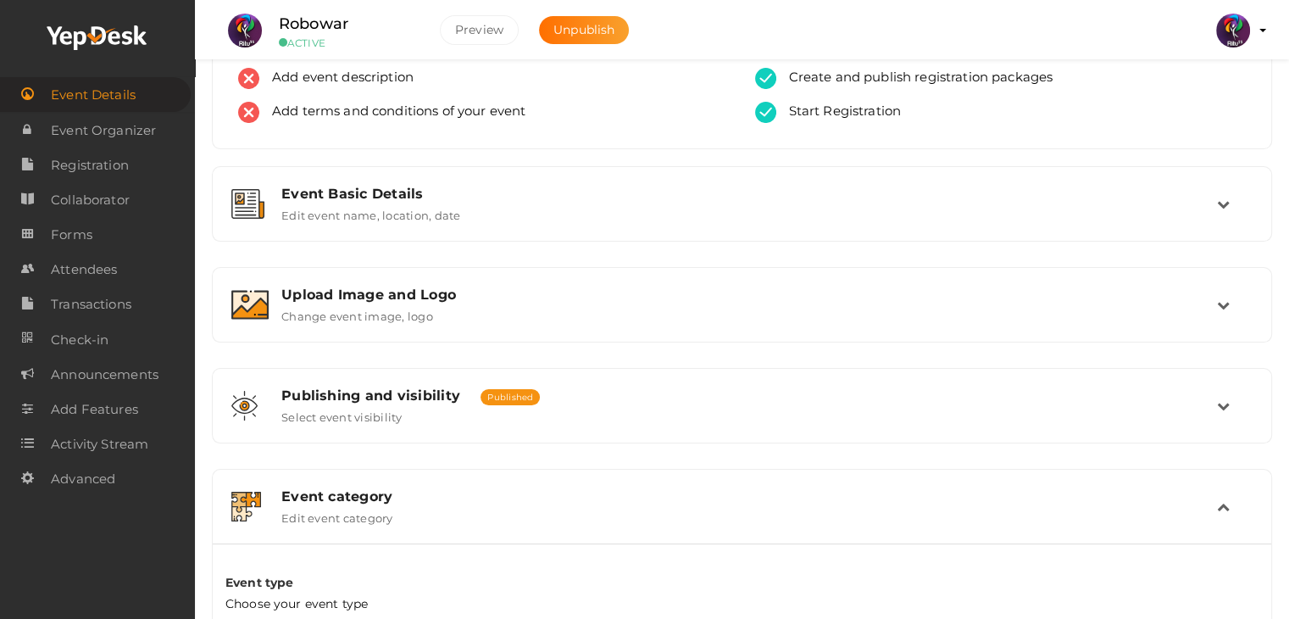
click at [388, 500] on div "Event category" at bounding box center [749, 496] width 936 height 16
click at [142, 241] on link "Forms" at bounding box center [95, 234] width 191 height 35
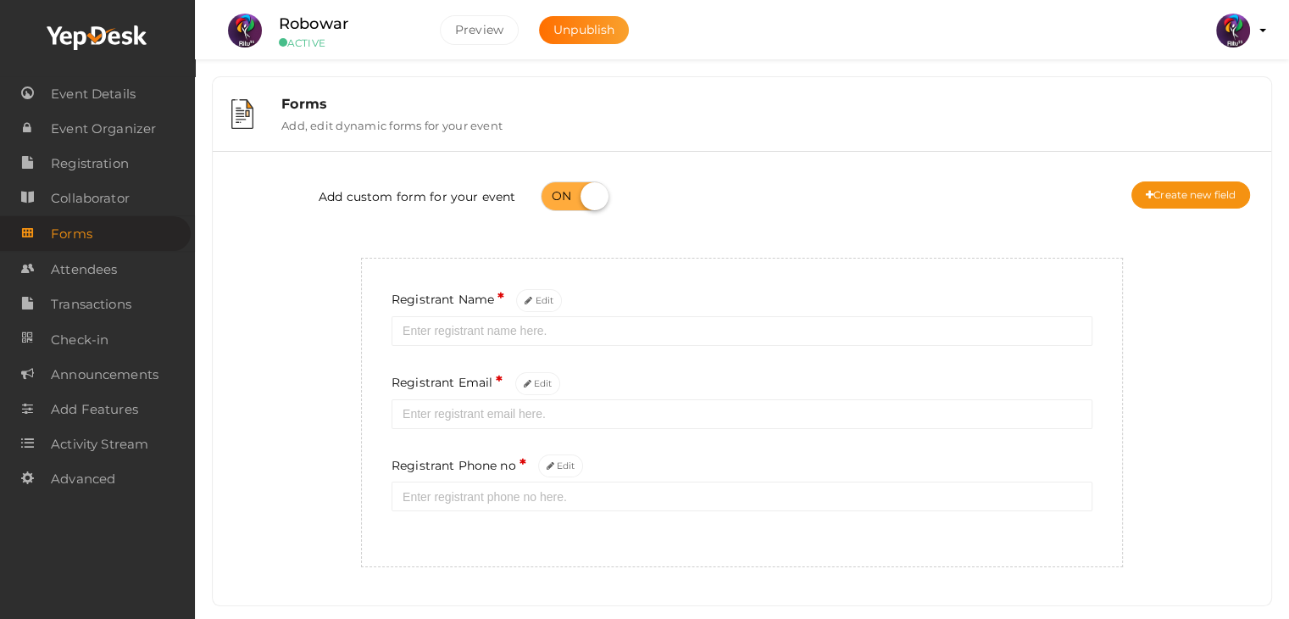
scroll to position [32, 0]
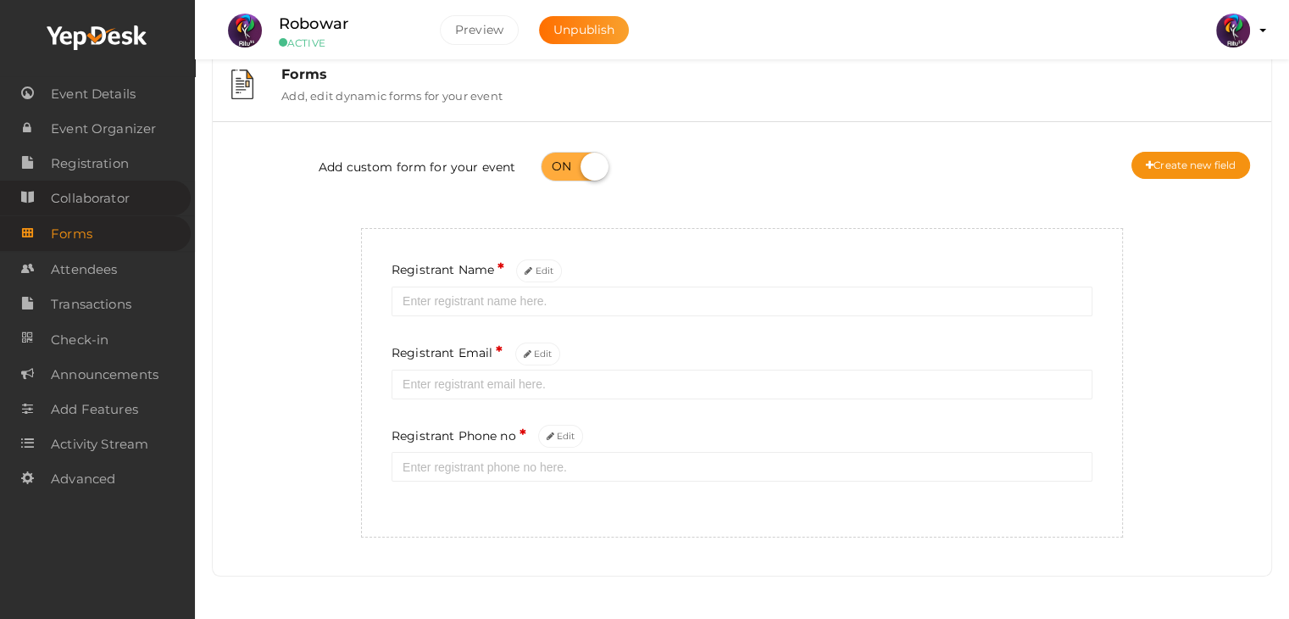
click at [125, 194] on span "Collaborator" at bounding box center [90, 198] width 79 height 34
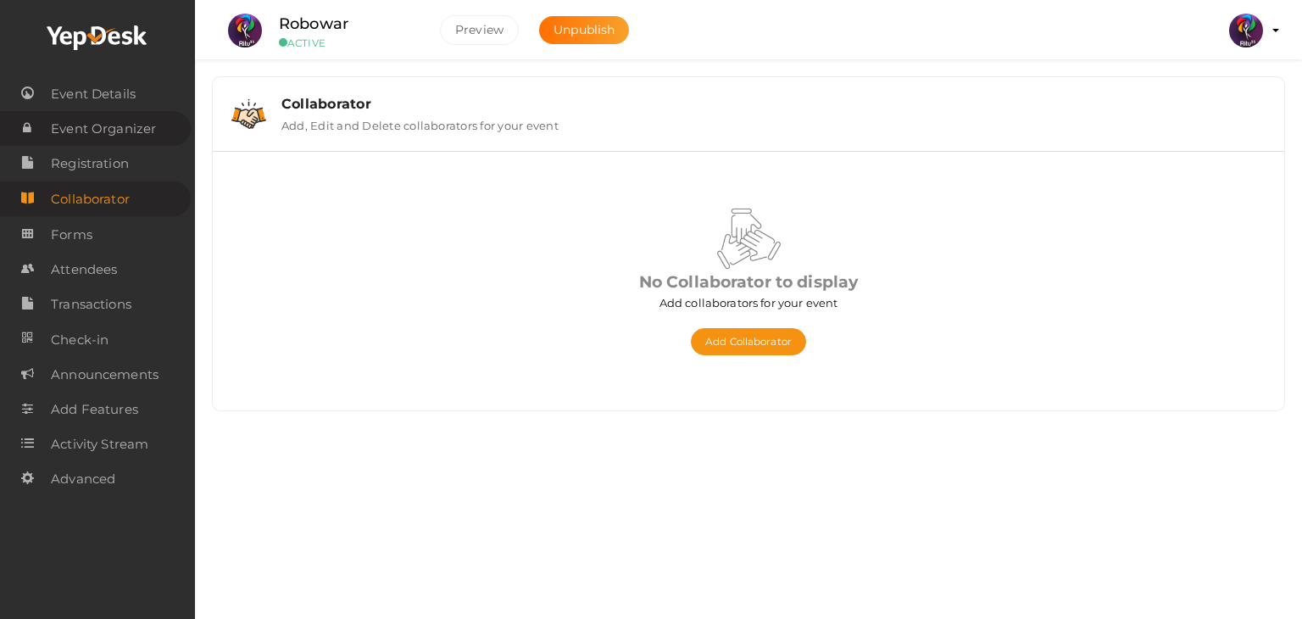
click at [125, 133] on span "Event Organizer" at bounding box center [103, 129] width 105 height 34
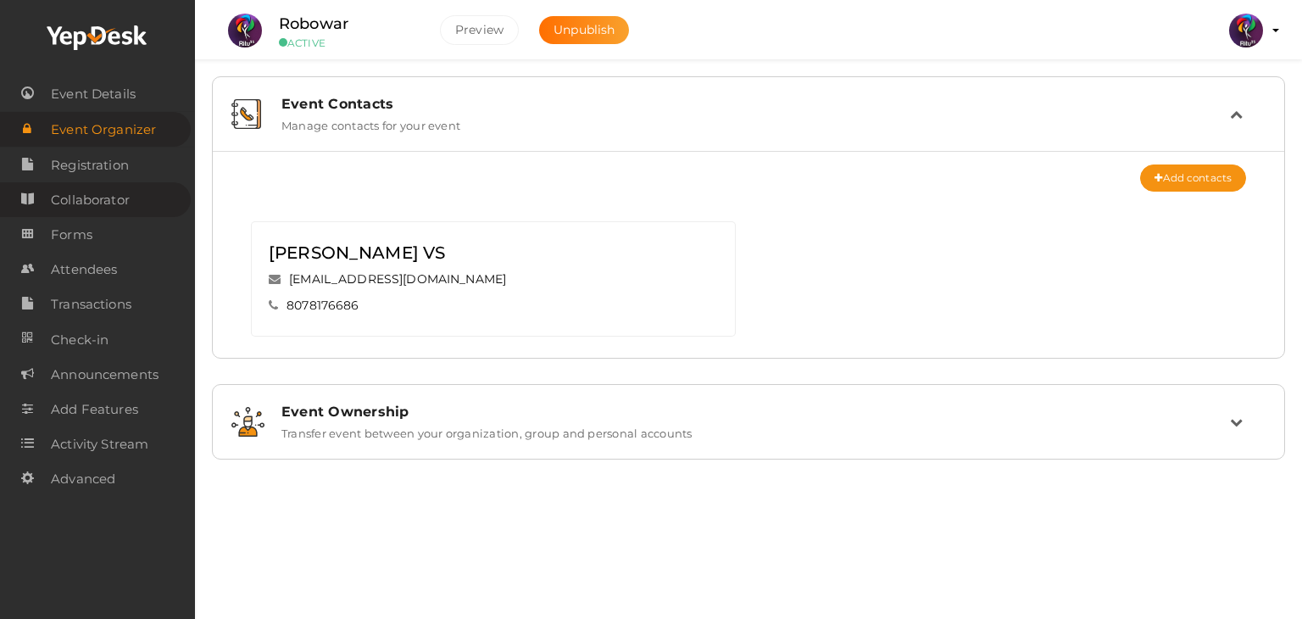
click at [159, 192] on link "Collaborator" at bounding box center [95, 199] width 191 height 35
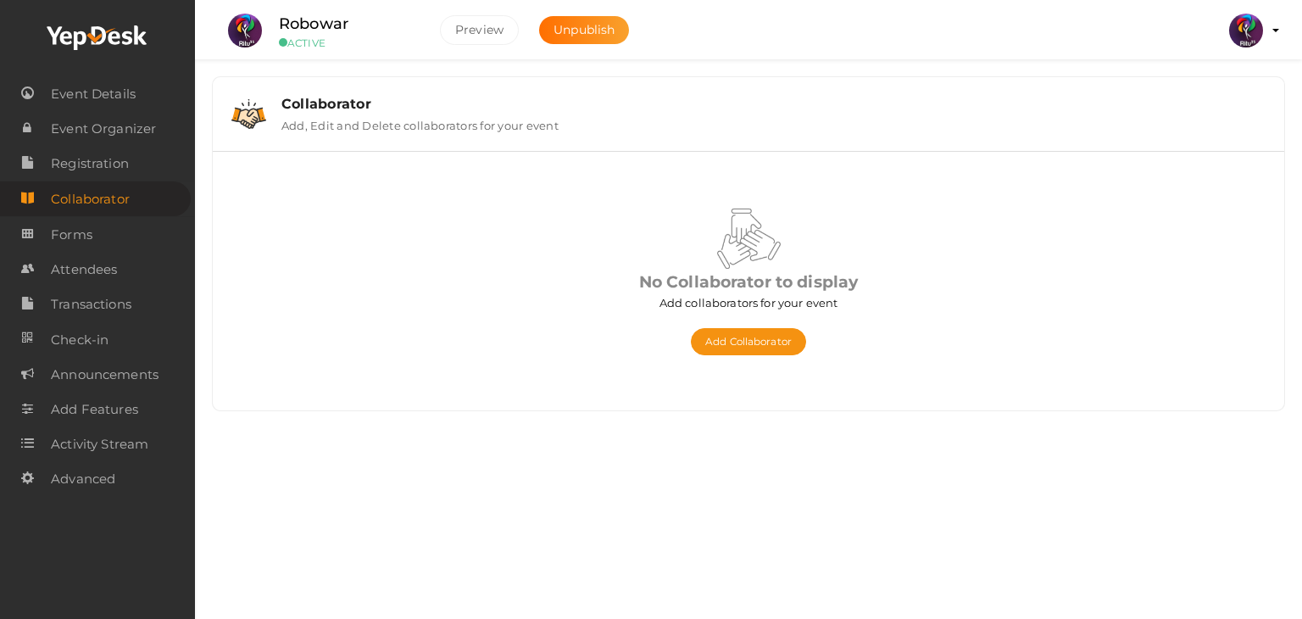
click at [363, 107] on div "Collaborator" at bounding box center [773, 104] width 984 height 16
click at [765, 345] on button "Add Collaborator" at bounding box center [748, 341] width 115 height 27
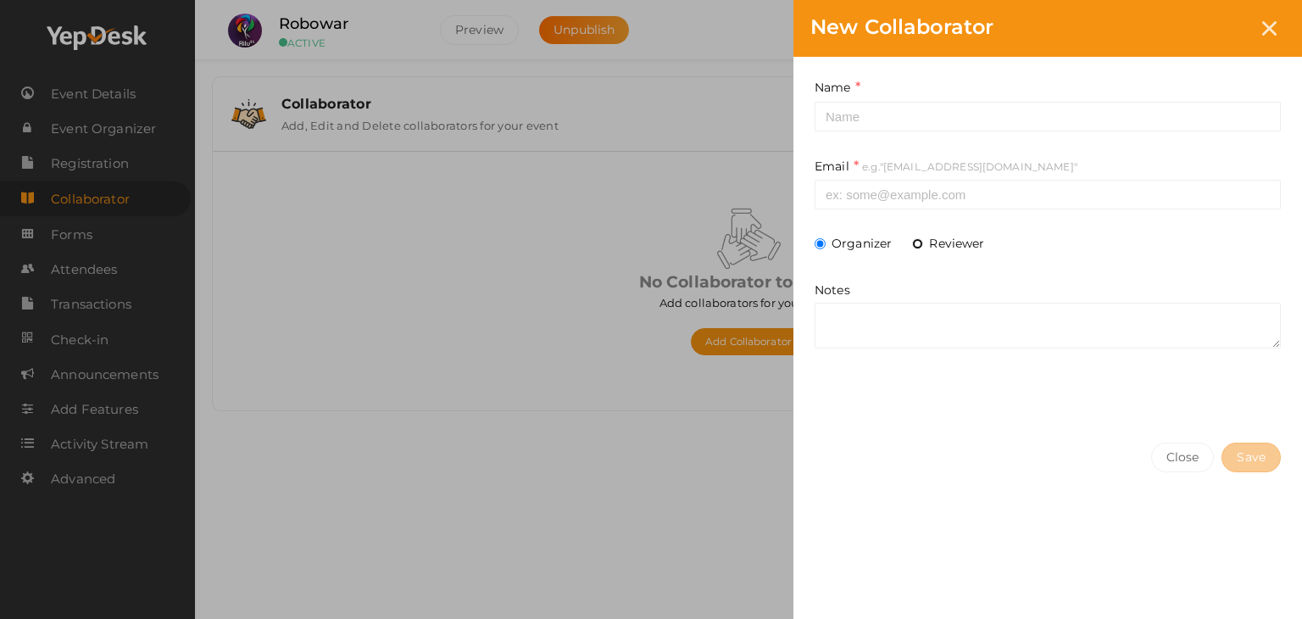
click at [917, 239] on input "Reviewer" at bounding box center [917, 243] width 11 height 11
radio input "true"
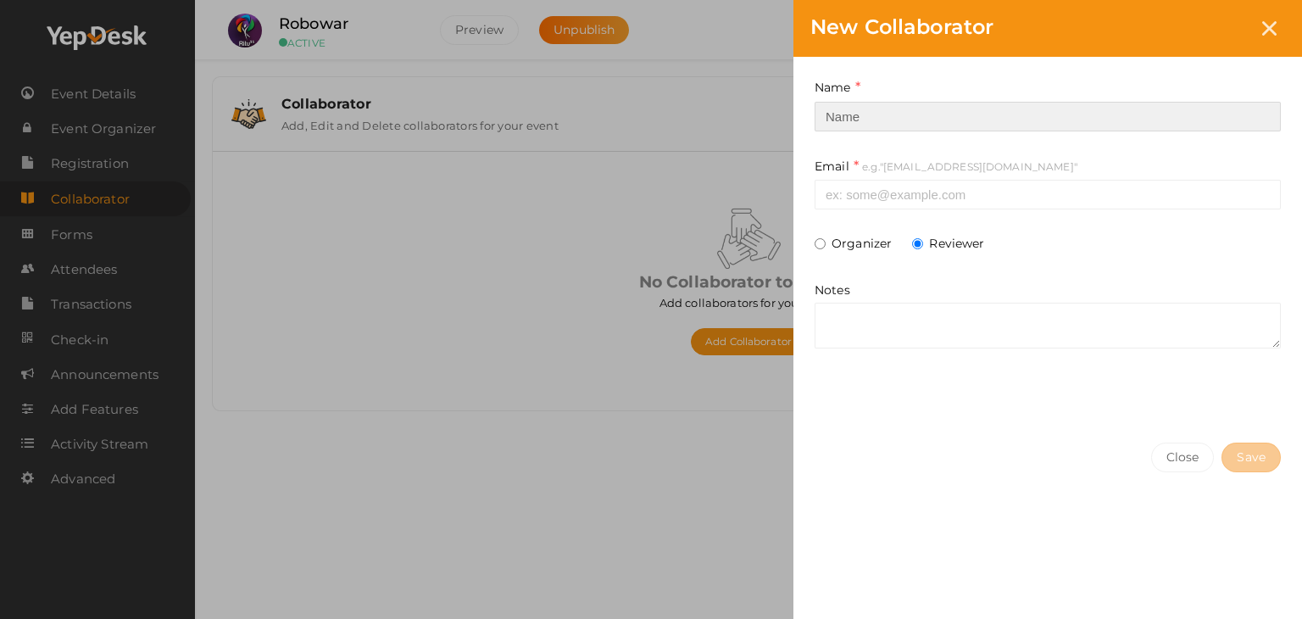
click at [880, 119] on input at bounding box center [1047, 117] width 466 height 30
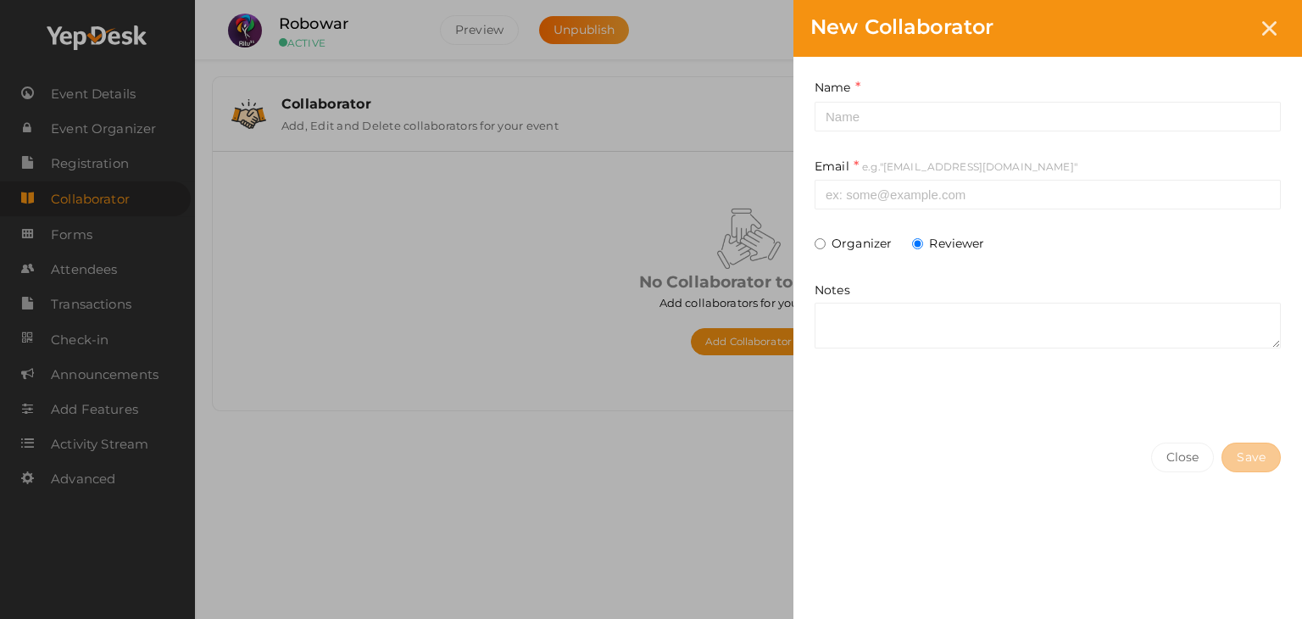
click at [858, 245] on label "Organizer" at bounding box center [852, 243] width 77 height 17
click at [825, 245] on input "Organizer" at bounding box center [819, 243] width 11 height 11
radio input "true"
radio input "false"
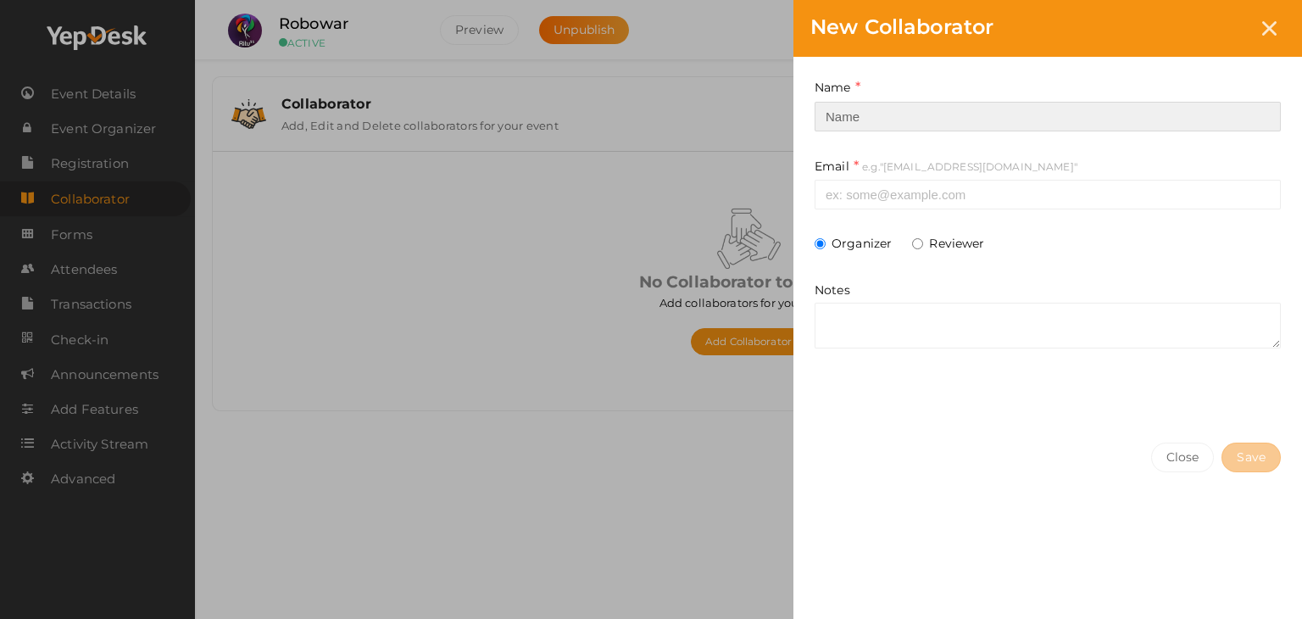
click at [909, 119] on input at bounding box center [1047, 117] width 466 height 30
type input "Prabhav Narayanan"
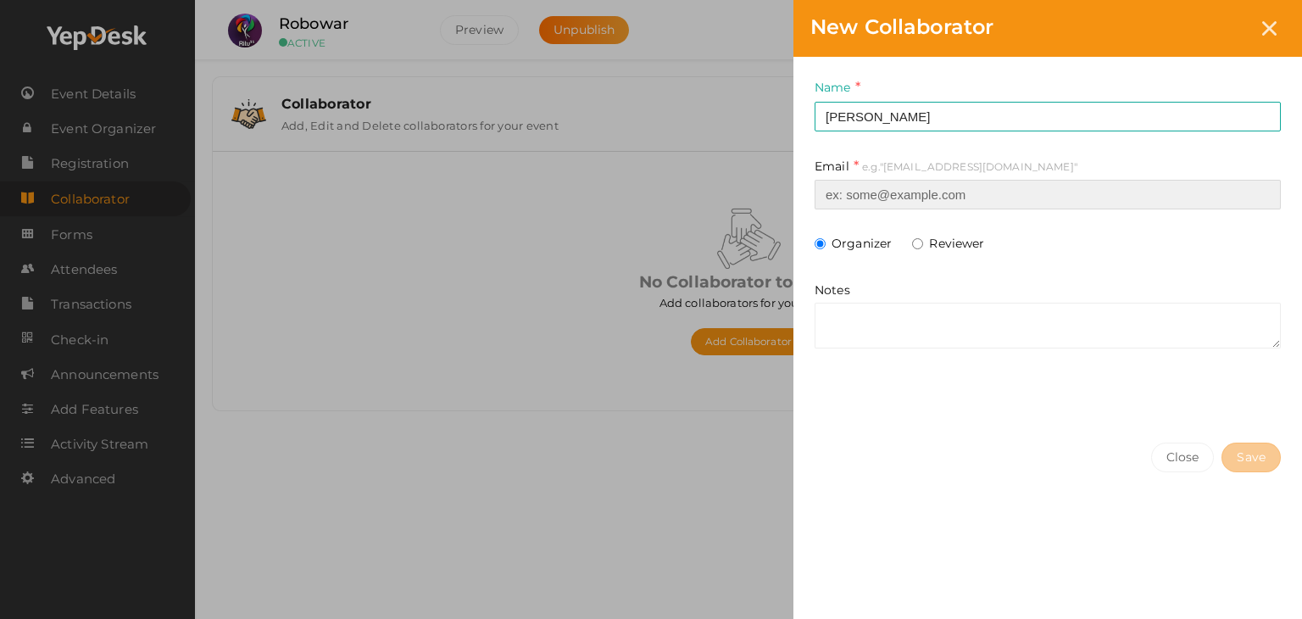
click at [911, 197] on input at bounding box center [1047, 195] width 466 height 30
type input "prabhavnarayanan7474@gmail.com"
click at [958, 240] on label "Reviewer" at bounding box center [948, 243] width 72 height 17
click at [923, 240] on input "Reviewer" at bounding box center [917, 243] width 11 height 11
radio input "true"
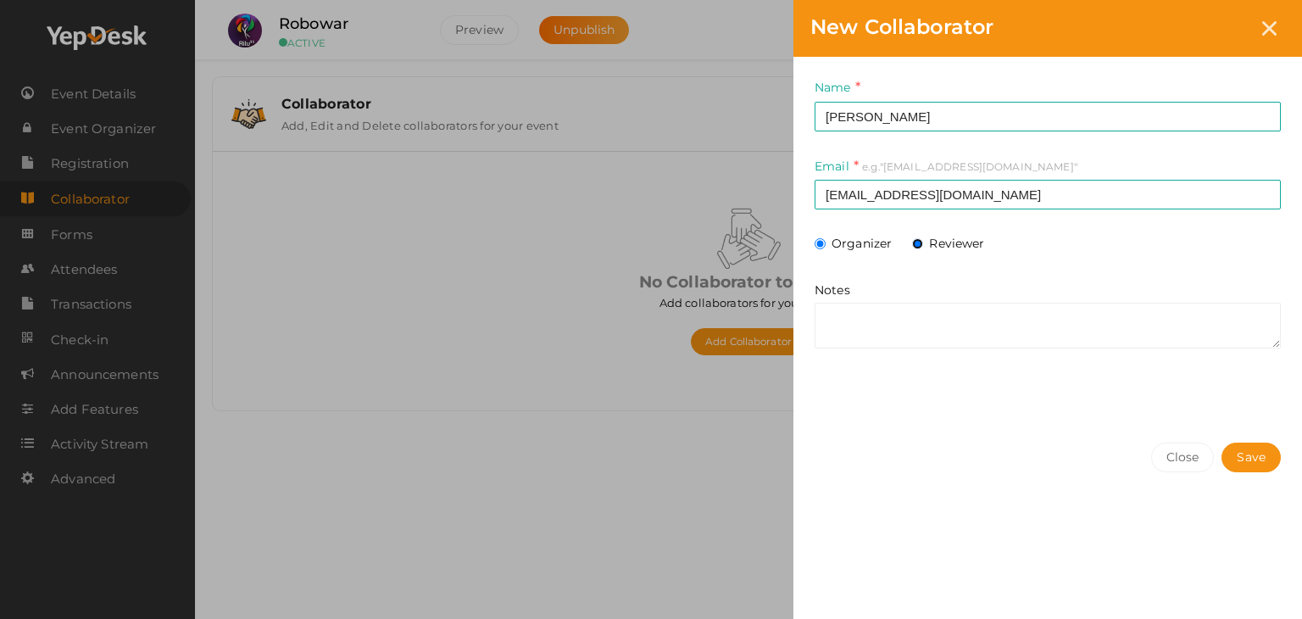
radio input "false"
click at [1236, 449] on span "Save" at bounding box center [1250, 457] width 29 height 18
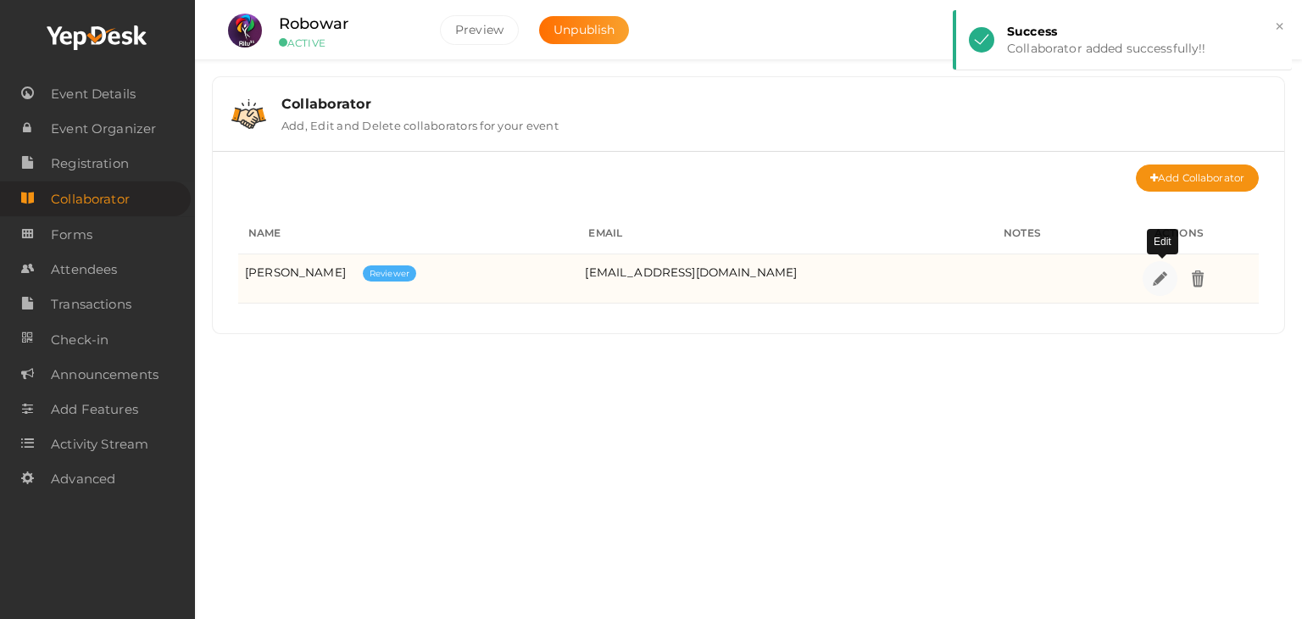
click at [1163, 280] on img at bounding box center [1159, 278] width 19 height 19
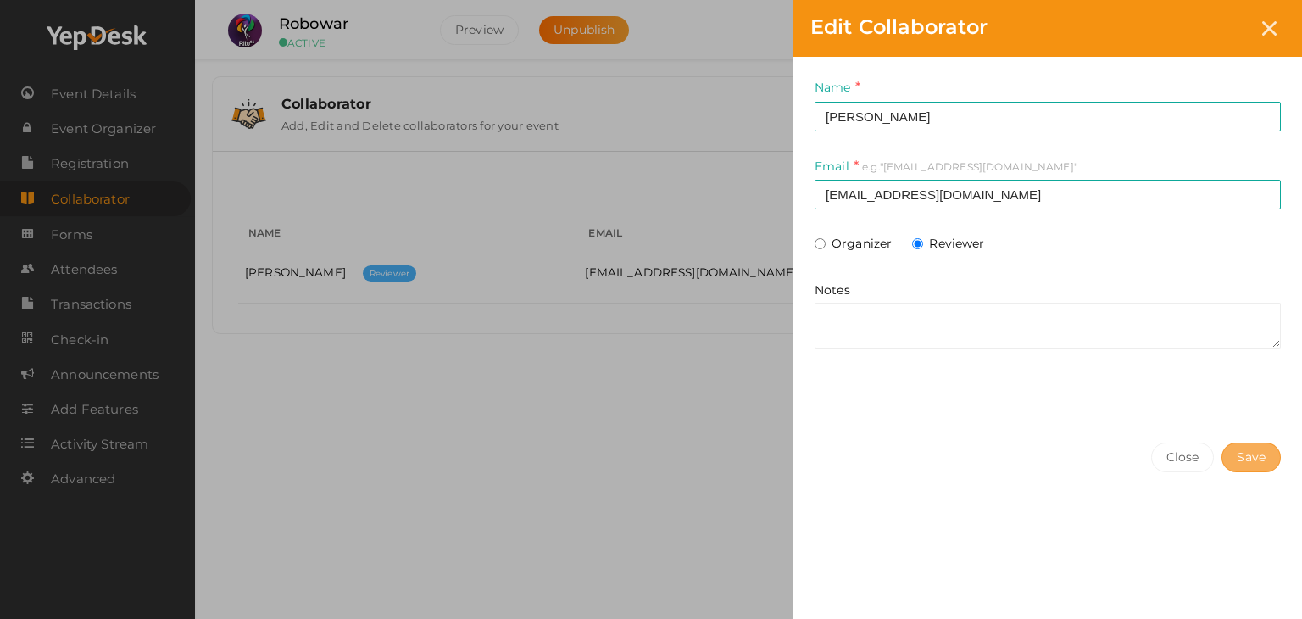
click at [1239, 457] on span "Save" at bounding box center [1250, 457] width 29 height 18
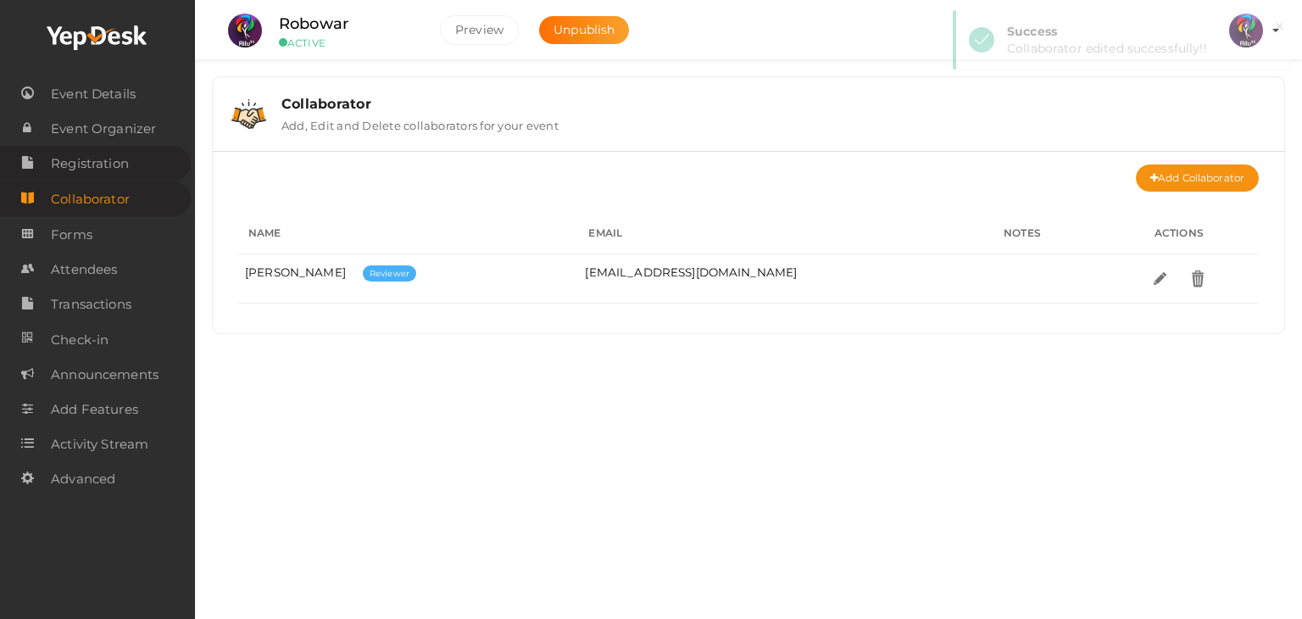
click at [119, 149] on span "Registration" at bounding box center [90, 164] width 78 height 34
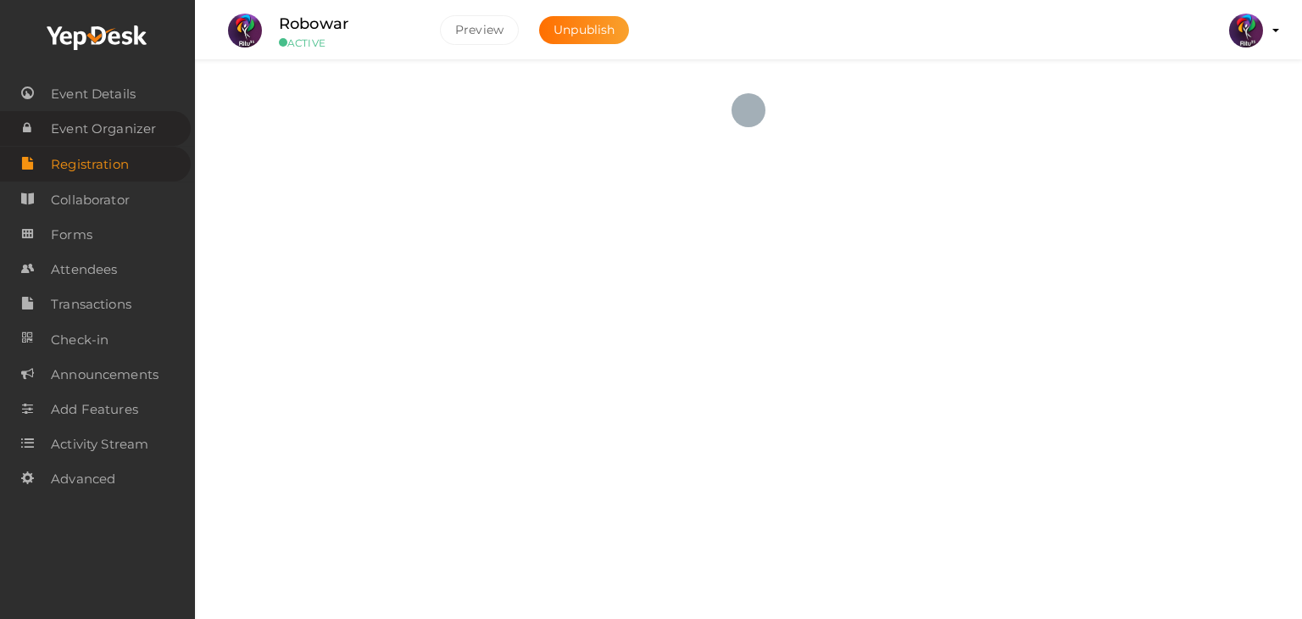
checkbox input "true"
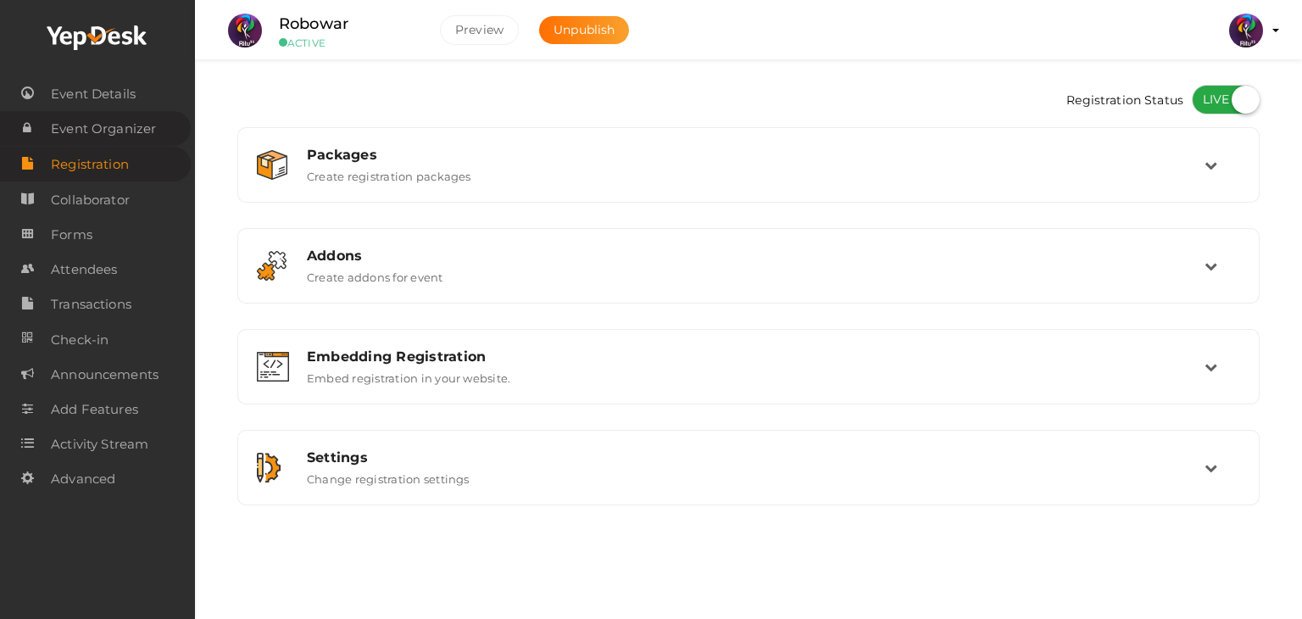
click at [121, 125] on span "Event Organizer" at bounding box center [103, 129] width 105 height 34
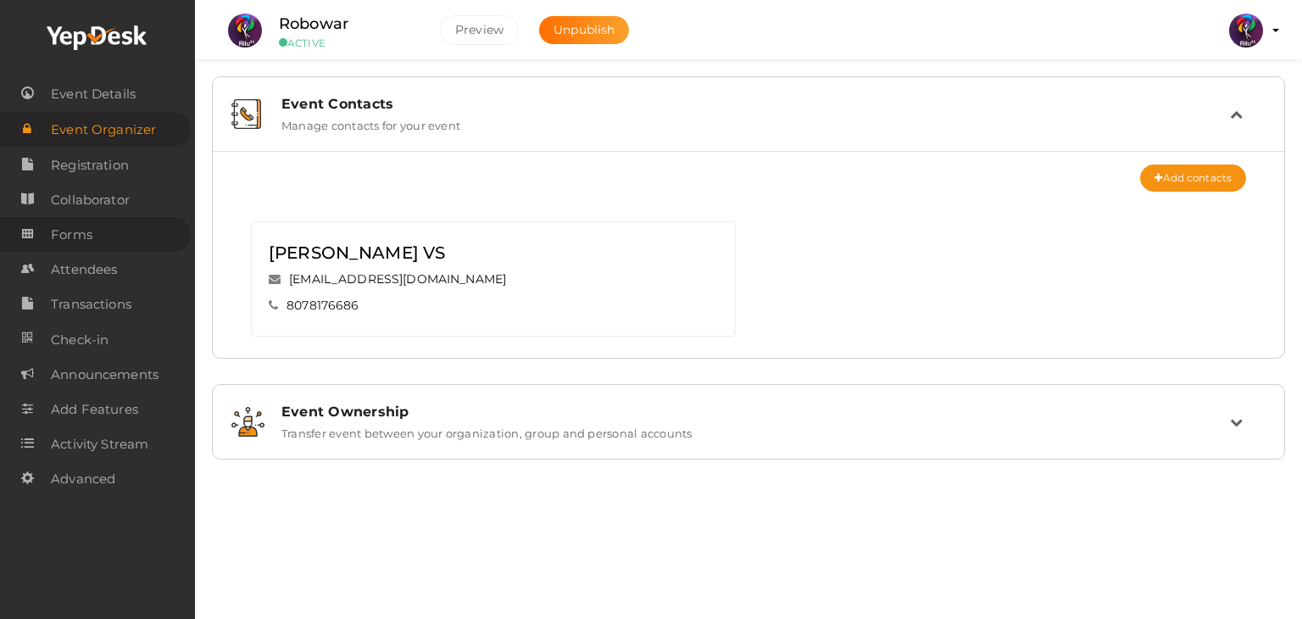
click at [137, 236] on link "Forms" at bounding box center [95, 234] width 191 height 35
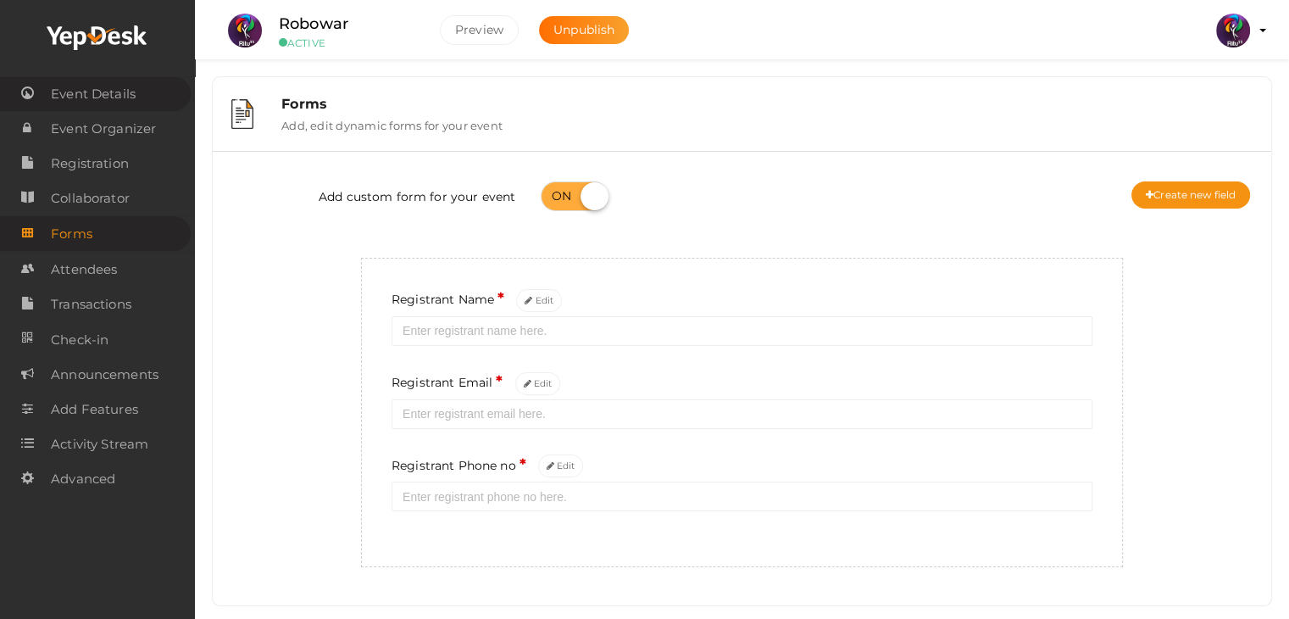
click at [120, 82] on span "Event Details" at bounding box center [93, 94] width 85 height 34
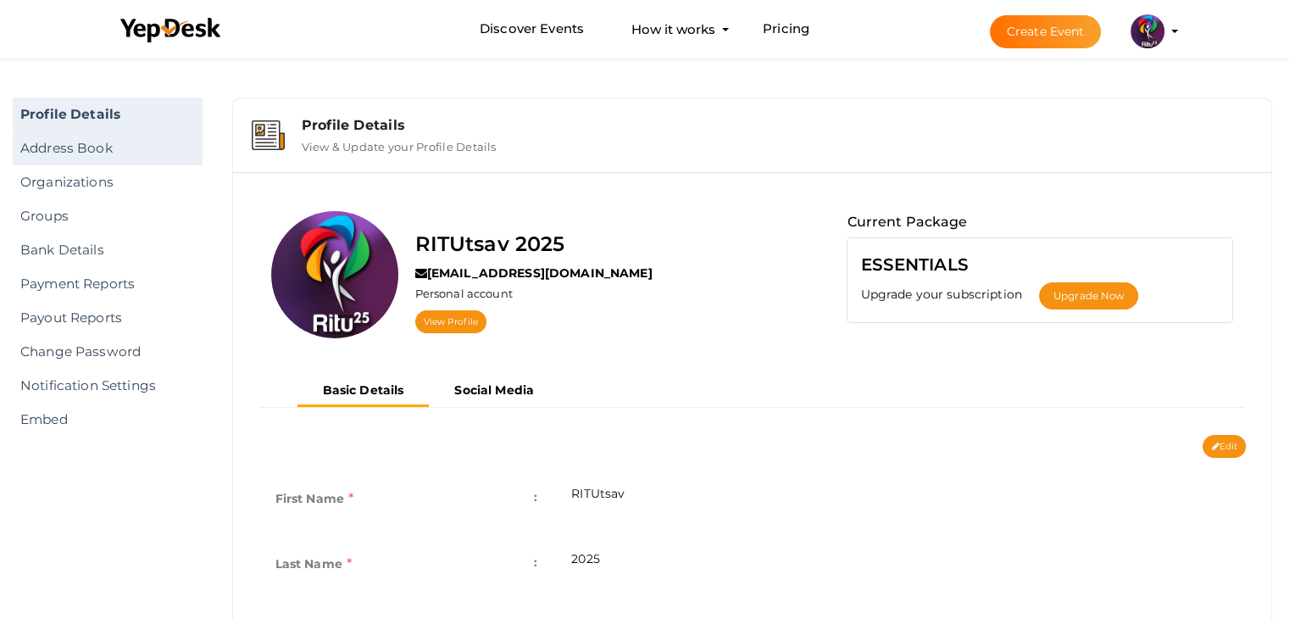
click at [135, 143] on link "Address Book" at bounding box center [108, 148] width 190 height 34
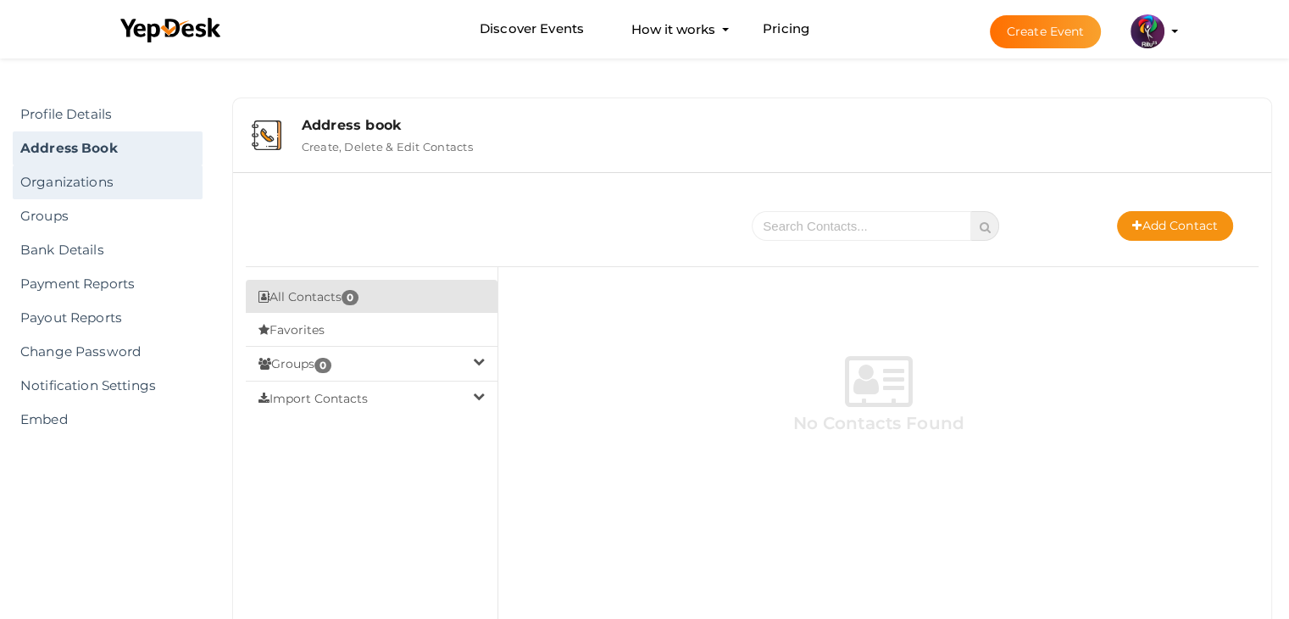
click at [131, 193] on link "Organizations" at bounding box center [108, 182] width 190 height 34
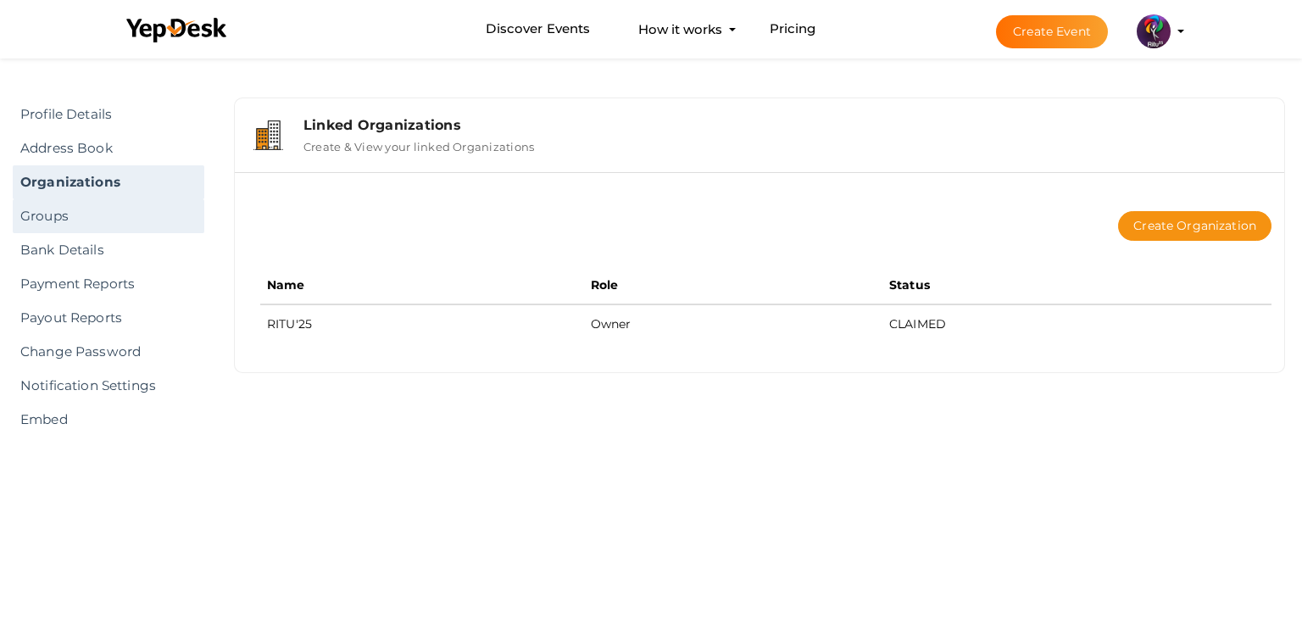
click at [126, 211] on link "Groups" at bounding box center [109, 216] width 192 height 34
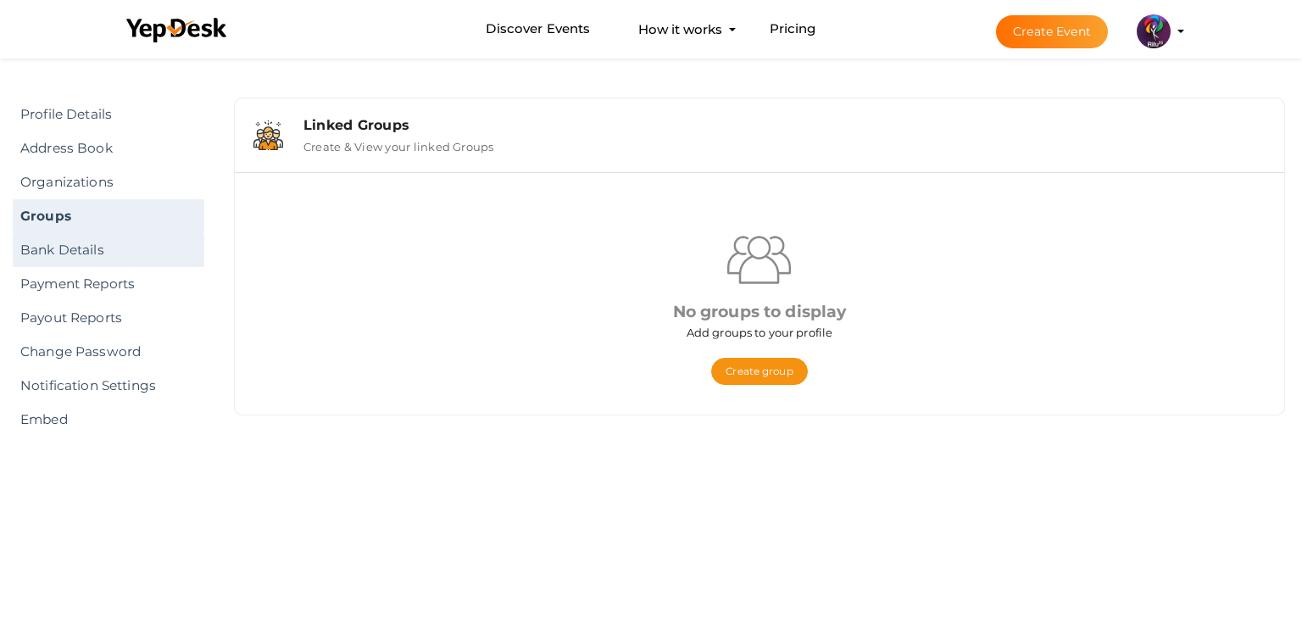
click at [119, 245] on link "Bank Details" at bounding box center [109, 250] width 192 height 34
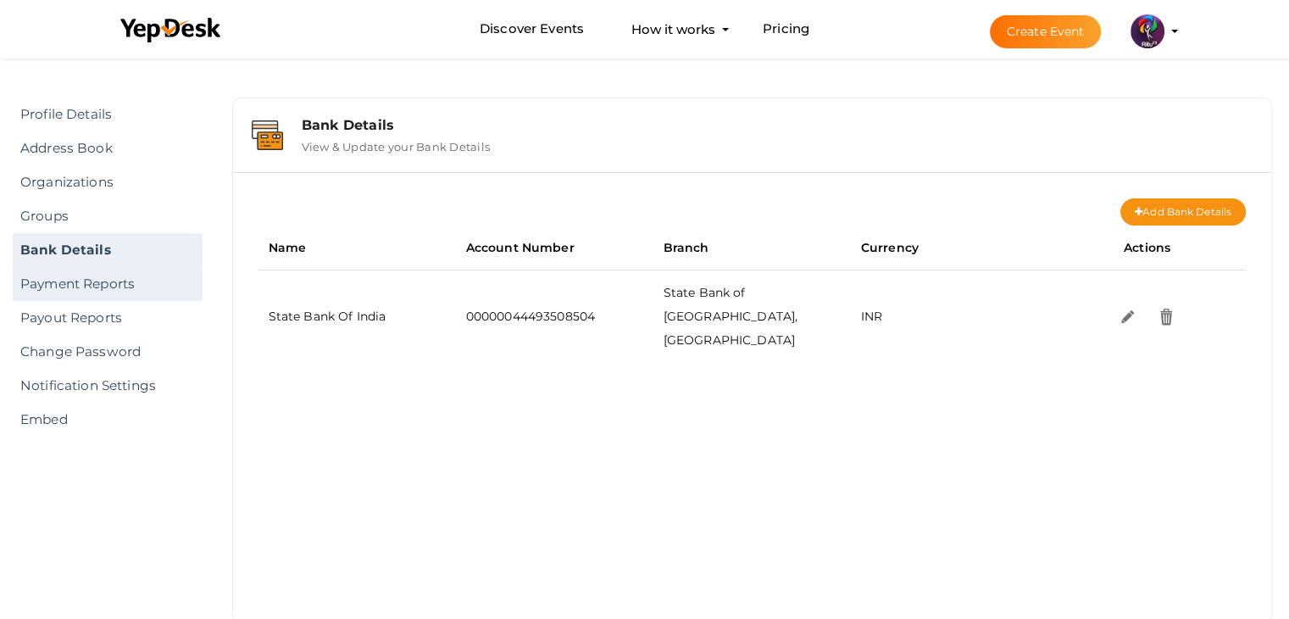
click at [129, 285] on link "Payment Reports" at bounding box center [108, 284] width 190 height 34
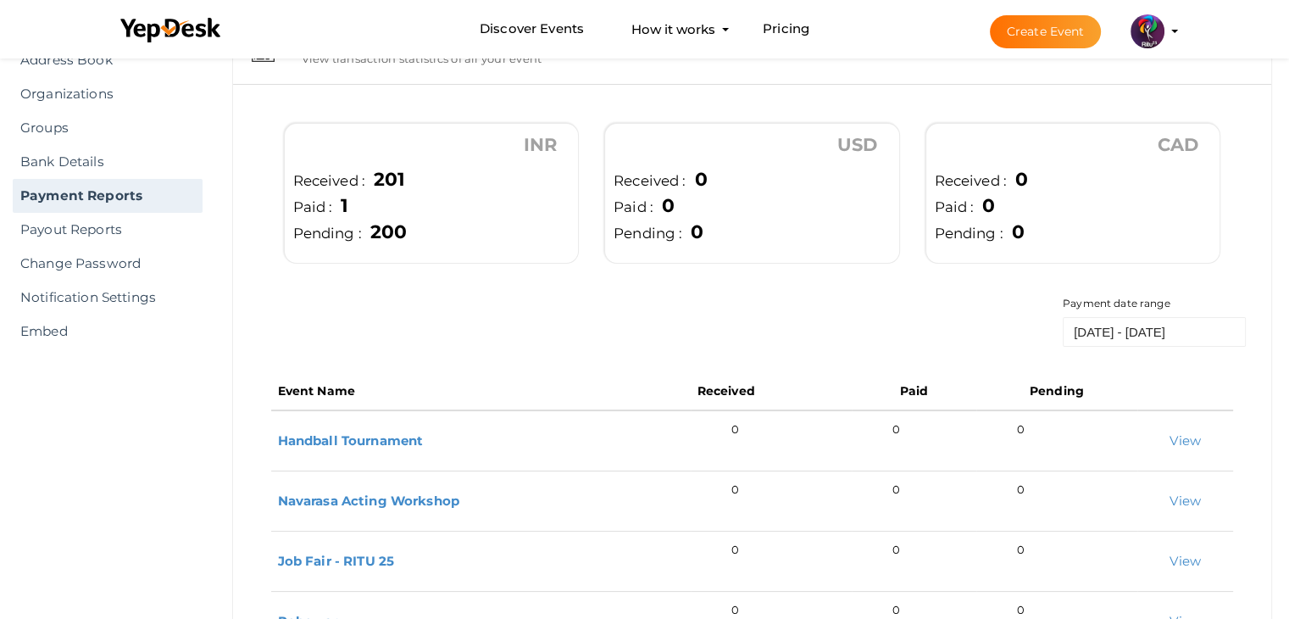
scroll to position [87, 0]
click at [142, 222] on link "Payout Reports" at bounding box center [108, 231] width 190 height 34
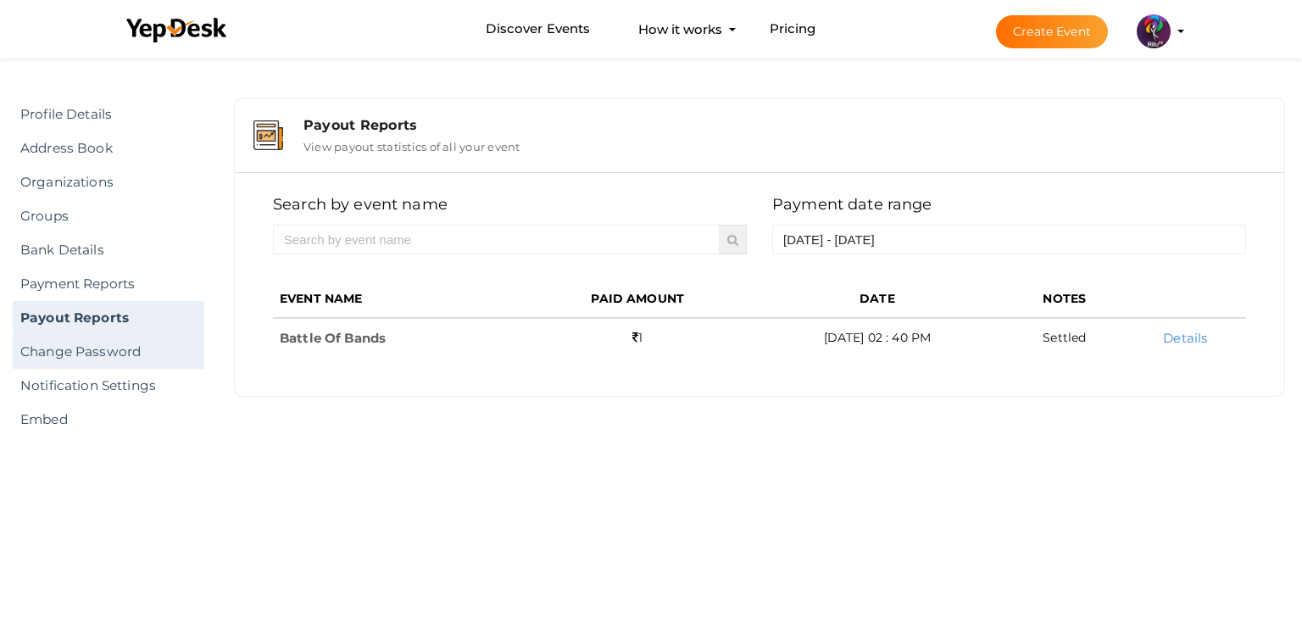
click at [136, 357] on link "Change Password" at bounding box center [109, 352] width 192 height 34
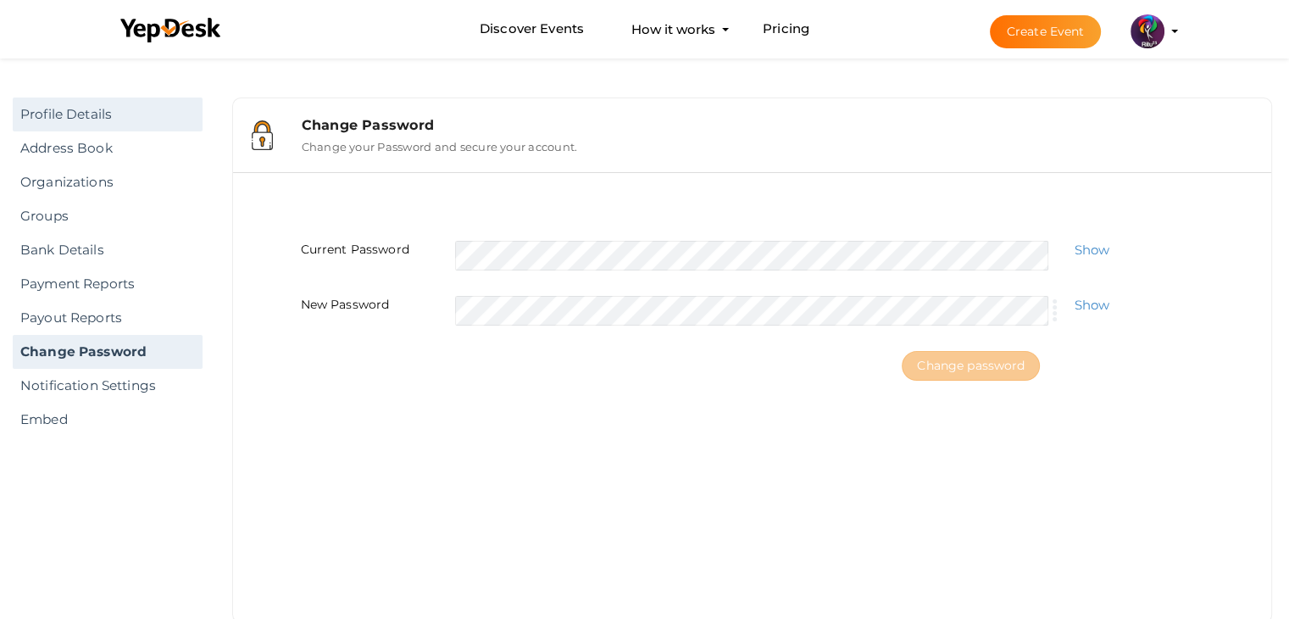
click at [94, 112] on link "Profile Details" at bounding box center [108, 114] width 190 height 34
